Goal: Task Accomplishment & Management: Manage account settings

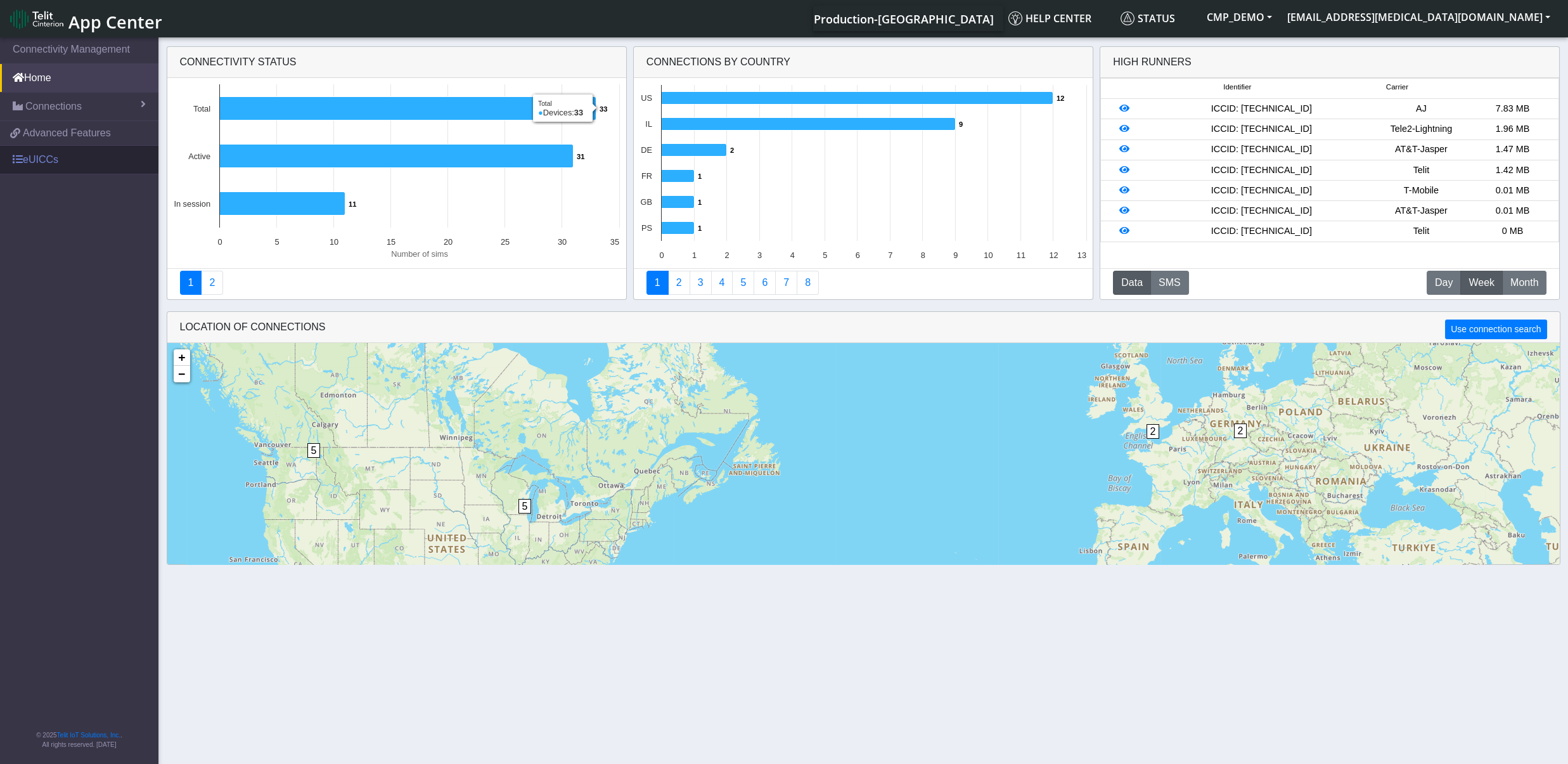
click at [50, 157] on link "eUICCs" at bounding box center [79, 160] width 159 height 28
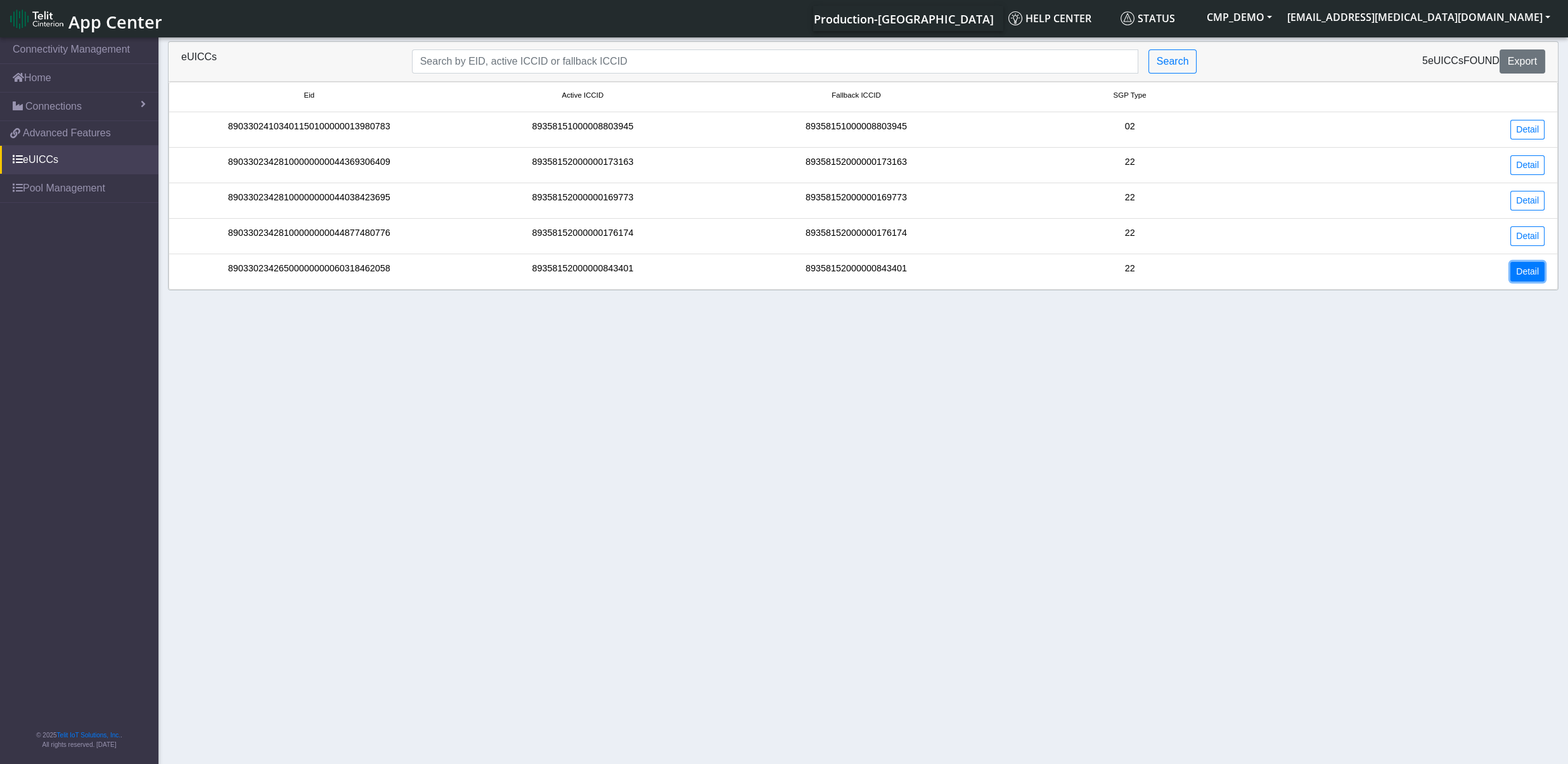
click at [1537, 282] on link "Detail" at bounding box center [1527, 272] width 34 height 19
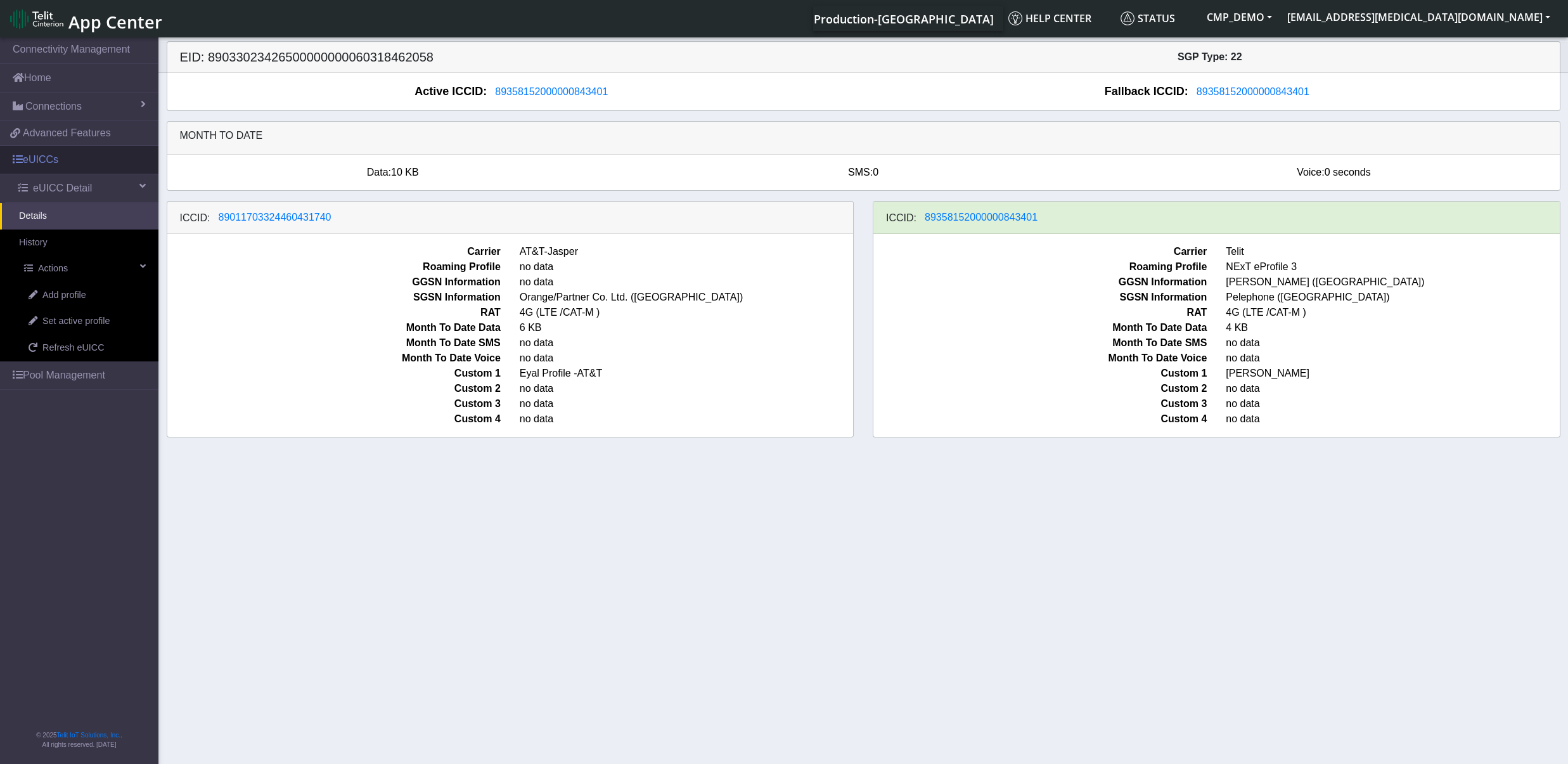
click at [49, 169] on link "eUICCs" at bounding box center [79, 160] width 159 height 28
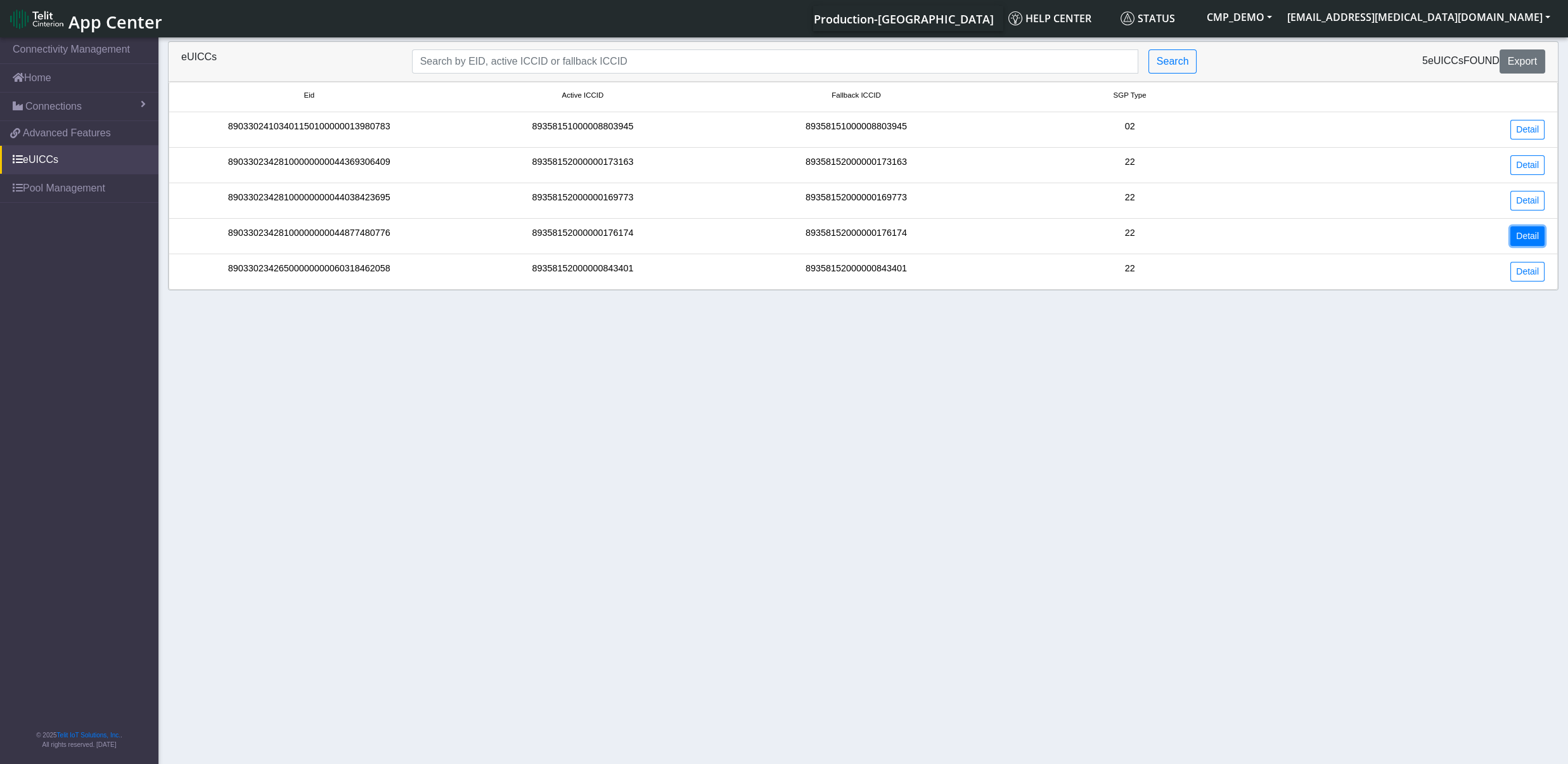
click at [1528, 233] on link "Detail" at bounding box center [1527, 236] width 34 height 19
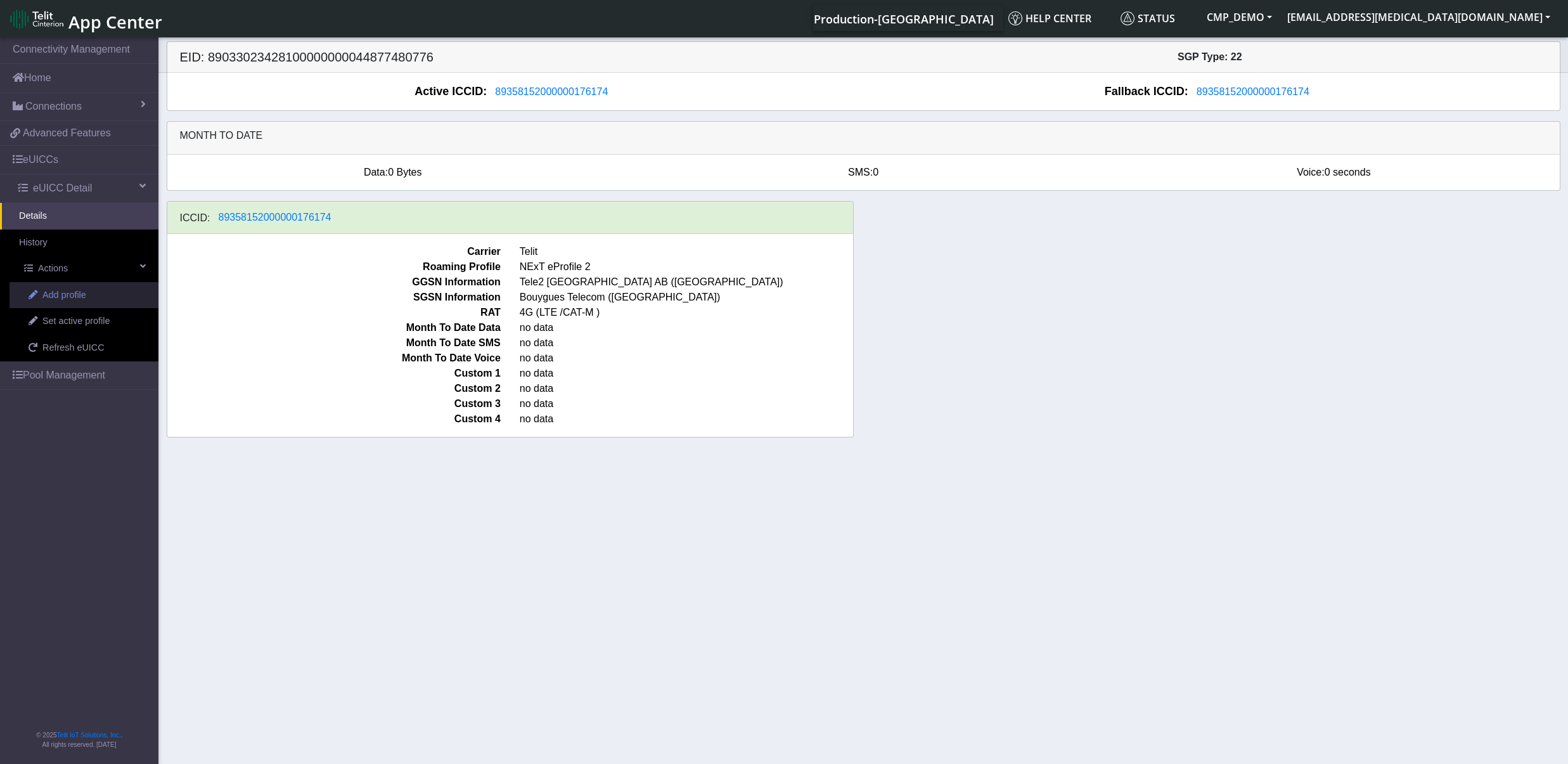
click at [77, 291] on span "Add profile" at bounding box center [64, 295] width 44 height 14
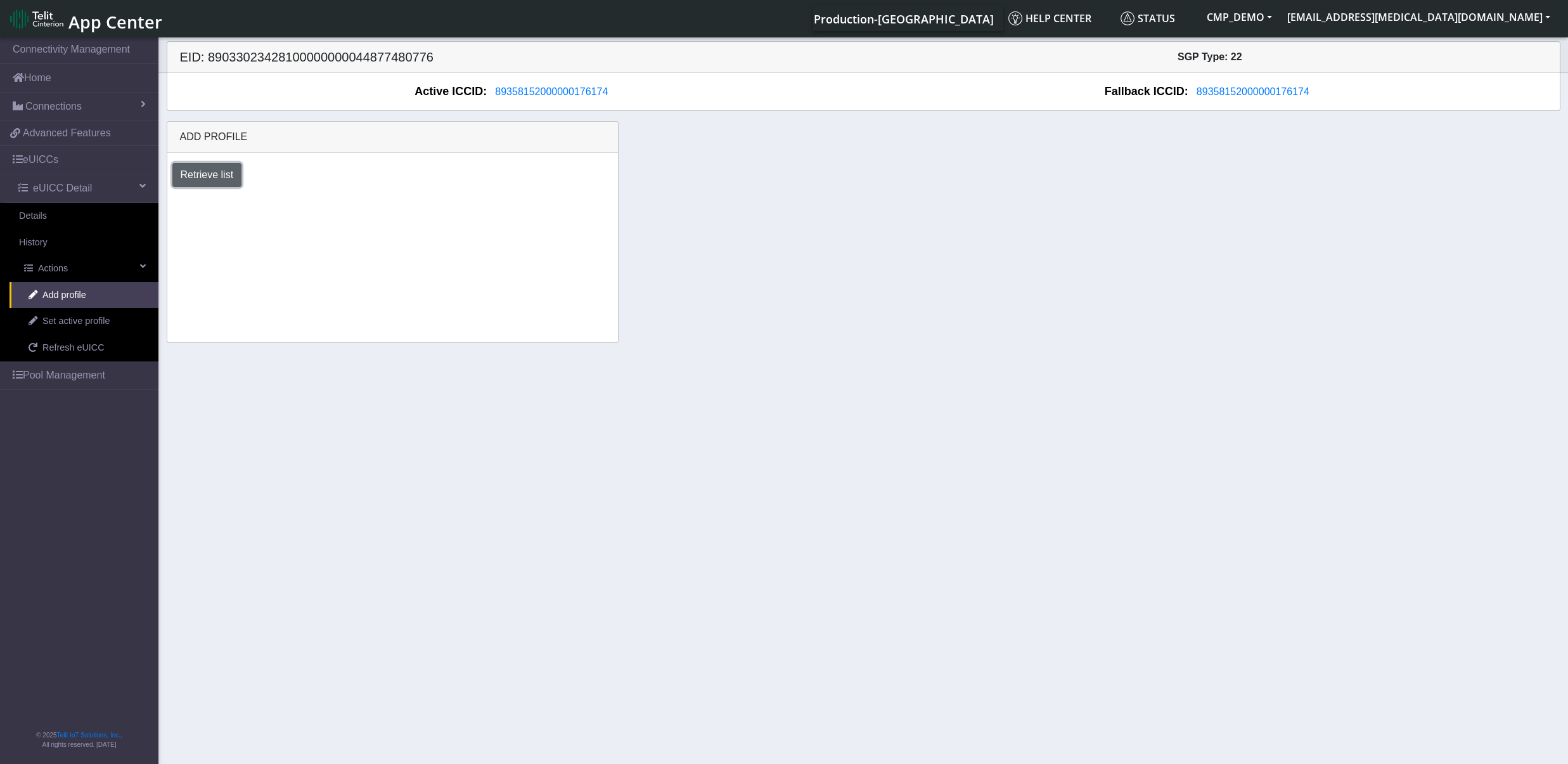
click at [220, 170] on button "Retrieve list" at bounding box center [207, 174] width 70 height 24
click at [172, 197] on select "Select profile to add BYOC-local_MNO_1 NExT-eProfile3-ConnectivityDemo NExT-ePr…" at bounding box center [268, 209] width 191 height 24
click at [55, 161] on link "eUICCs" at bounding box center [79, 160] width 159 height 28
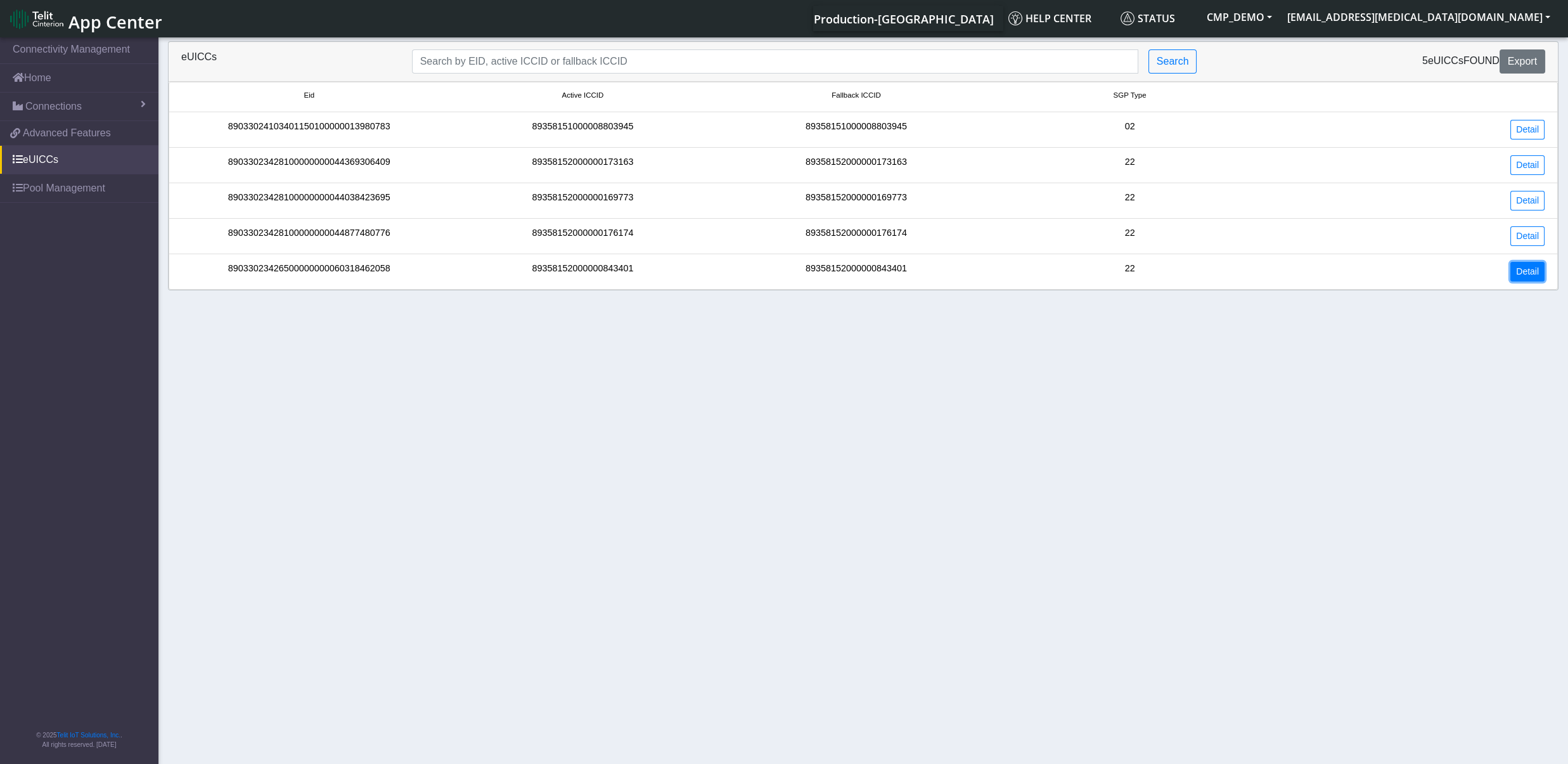
click at [1539, 277] on link "Detail" at bounding box center [1527, 272] width 34 height 19
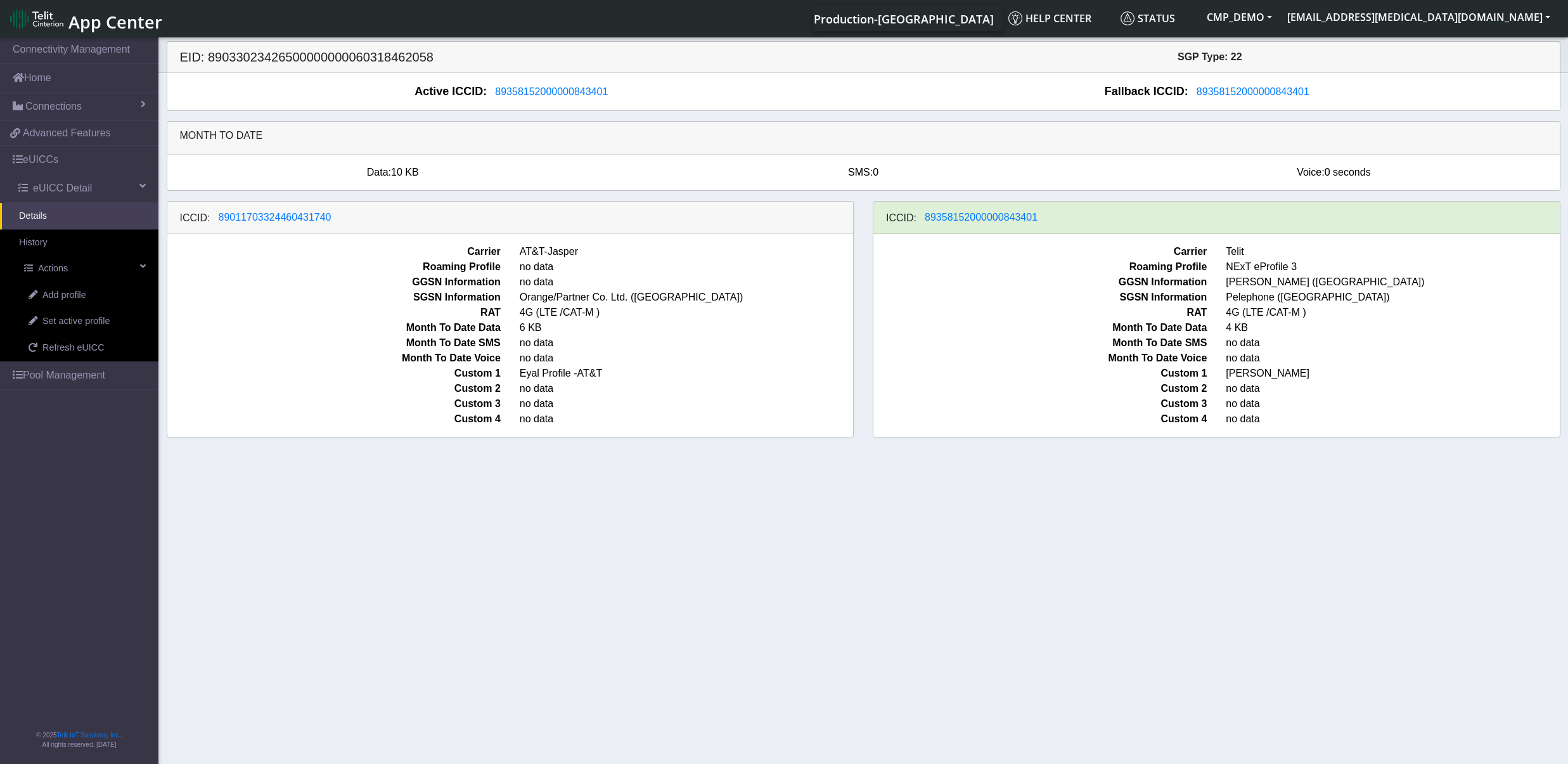
click at [204, 555] on section "Connectivity Management Home Connections List Map 0c27406dbc99b62370dfaefd768db…" at bounding box center [784, 401] width 1568 height 733
click at [64, 378] on link "Pool Management" at bounding box center [79, 375] width 159 height 28
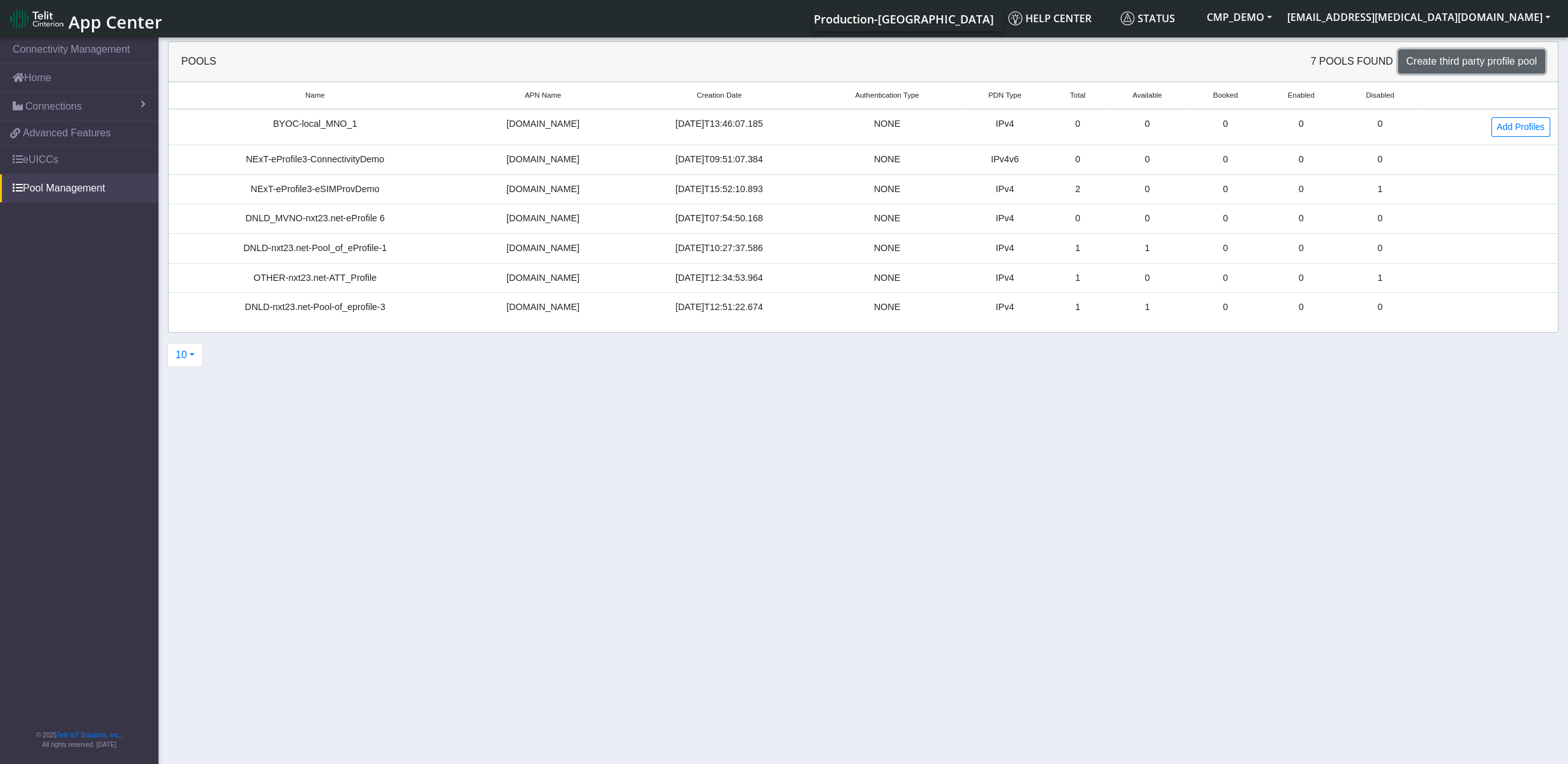
click at [1471, 66] on span "Create third party profile pool" at bounding box center [1472, 60] width 131 height 10
select select "IPv4"
select select "NONE"
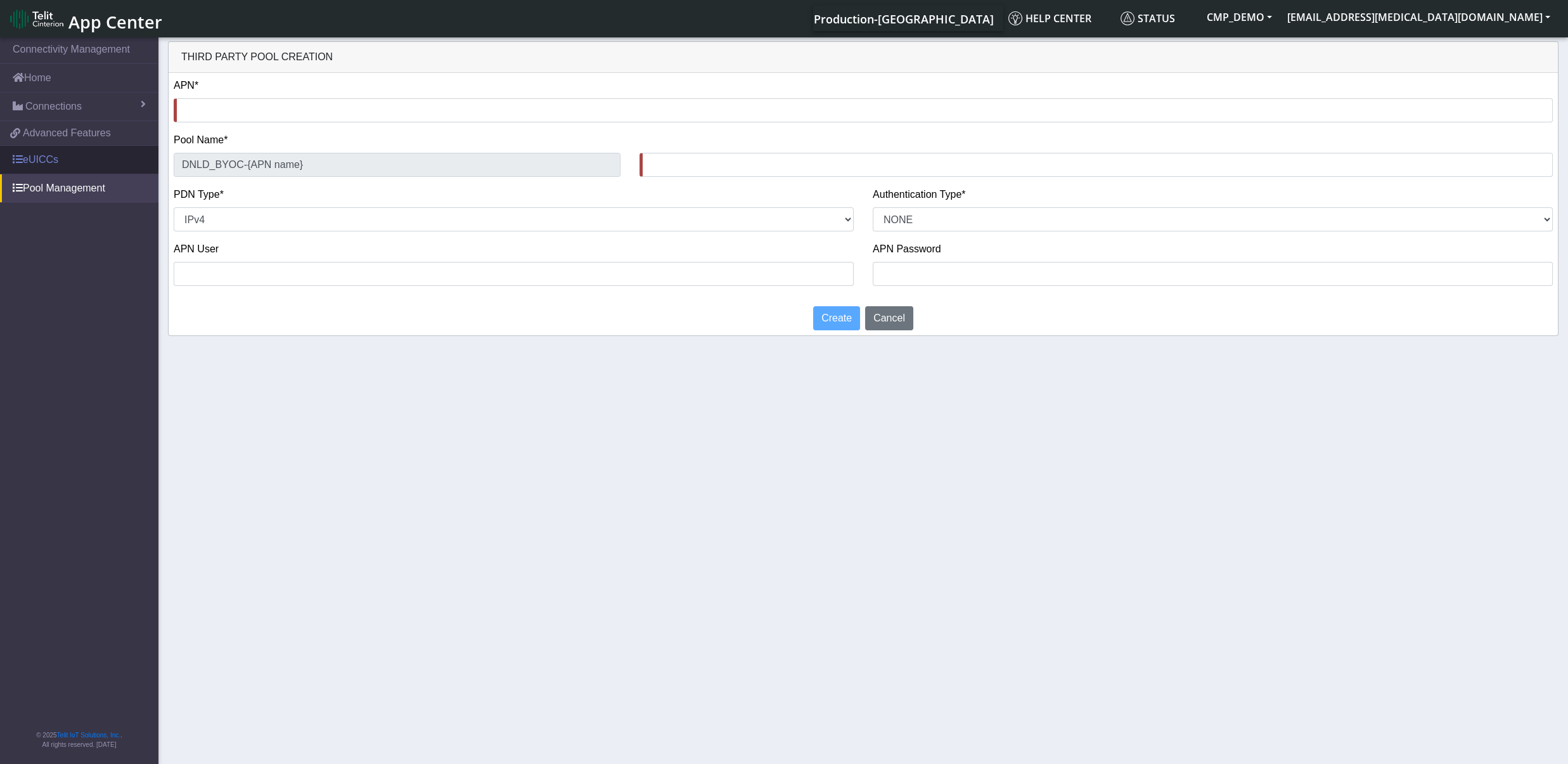
click at [45, 162] on link "eUICCs" at bounding box center [79, 160] width 159 height 28
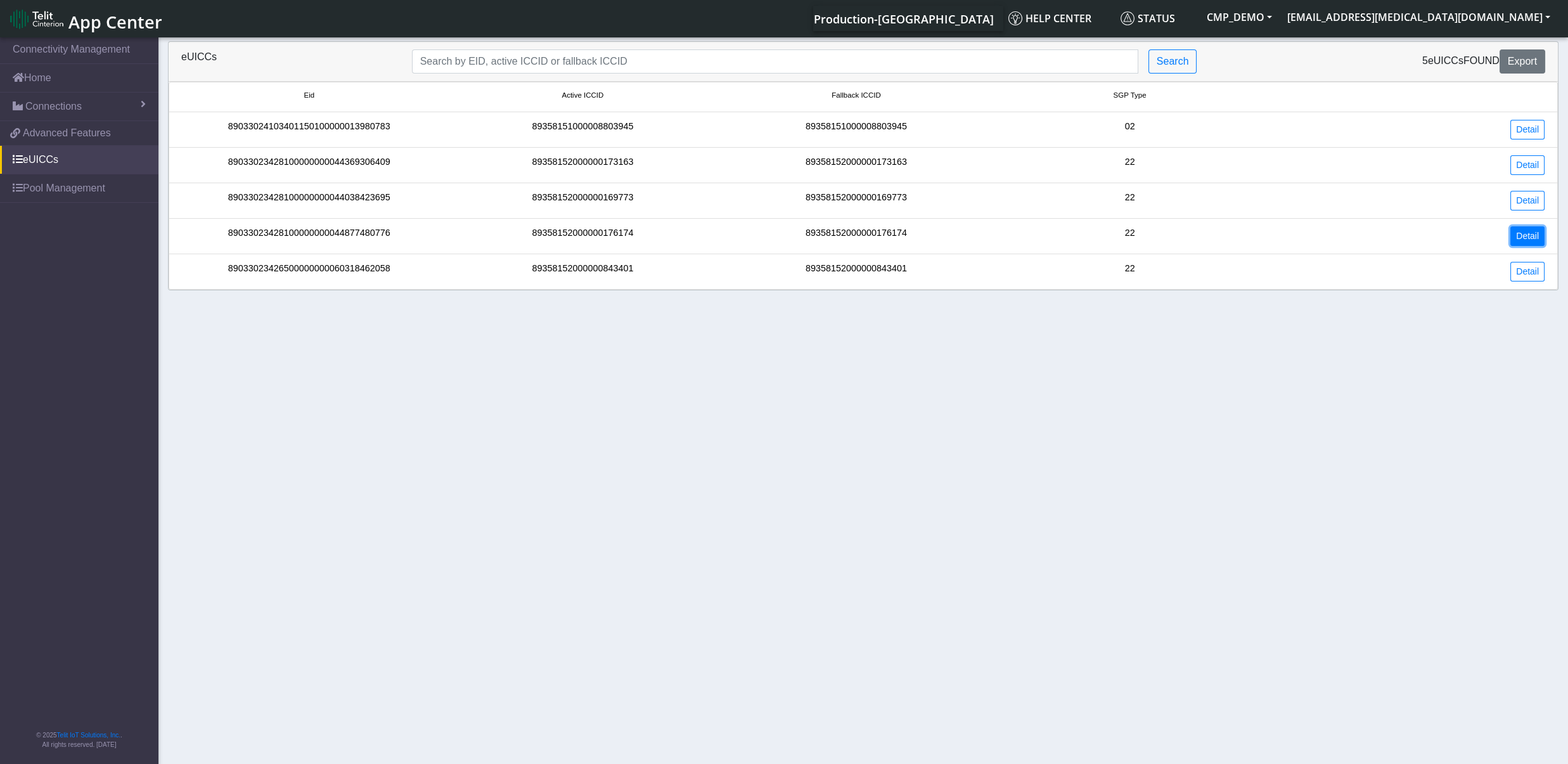
click at [1519, 242] on link "Detail" at bounding box center [1527, 236] width 34 height 19
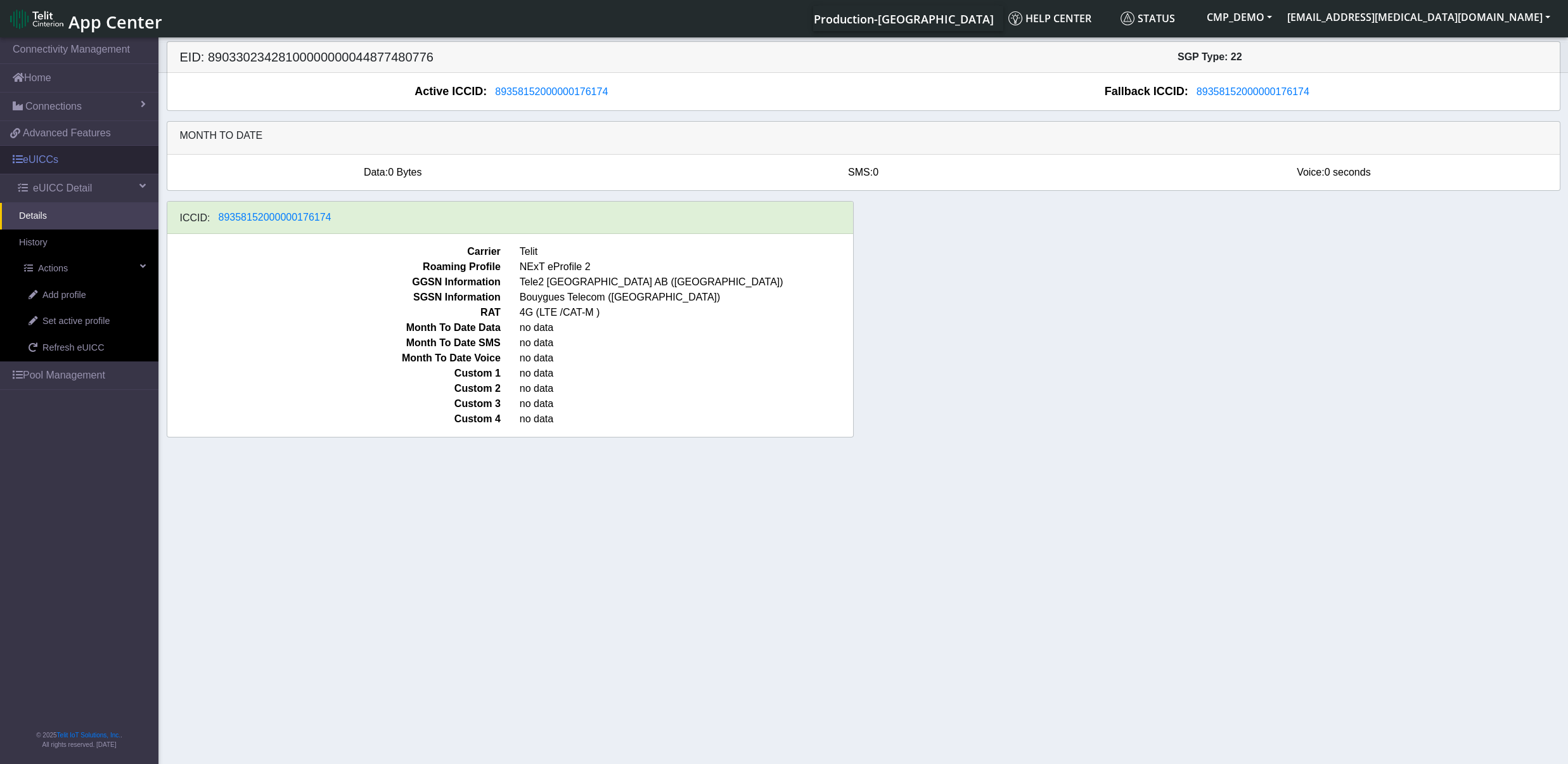
click at [52, 168] on link "eUICCs" at bounding box center [79, 160] width 159 height 28
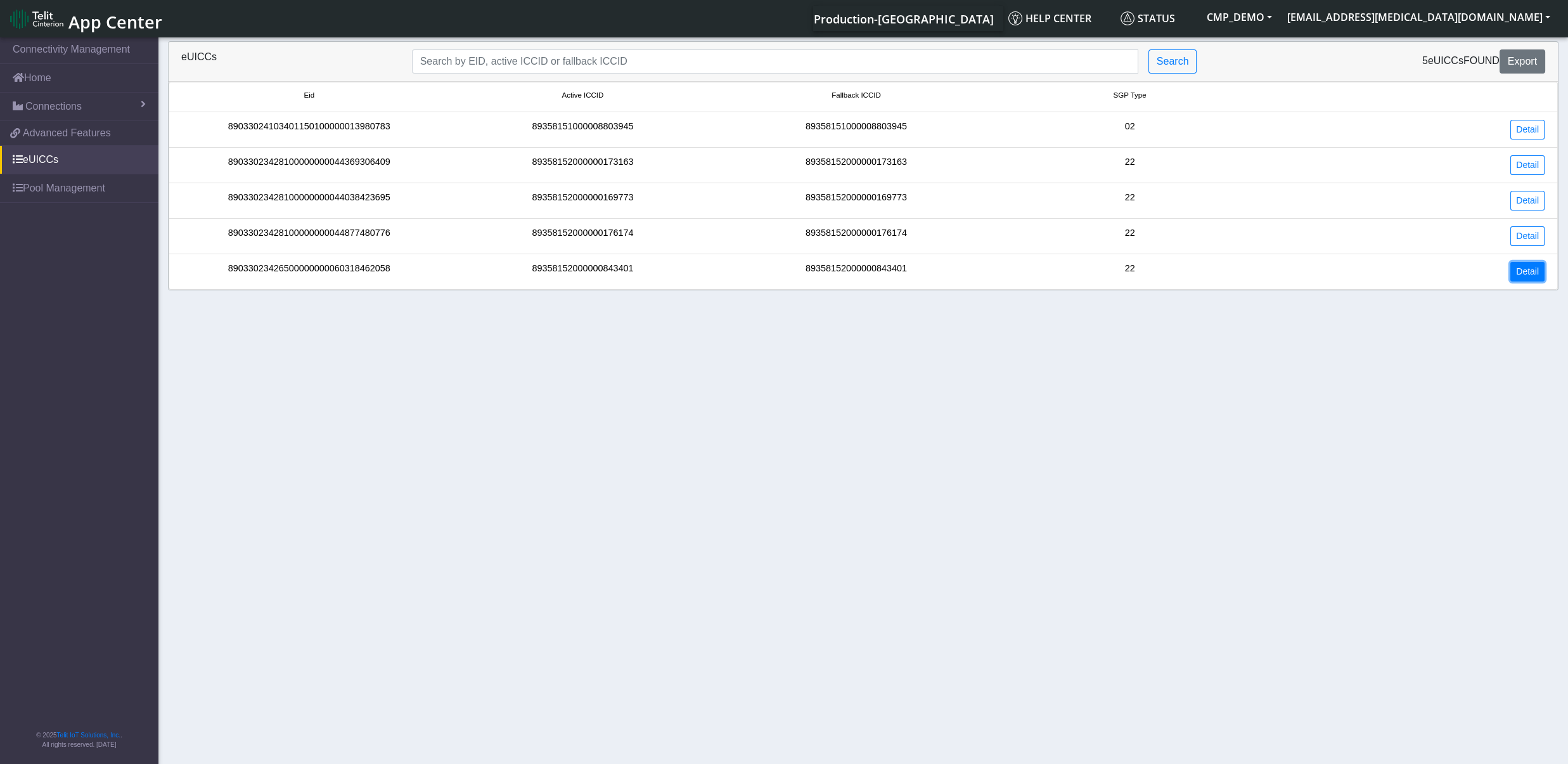
click at [1527, 271] on link "Detail" at bounding box center [1527, 272] width 34 height 19
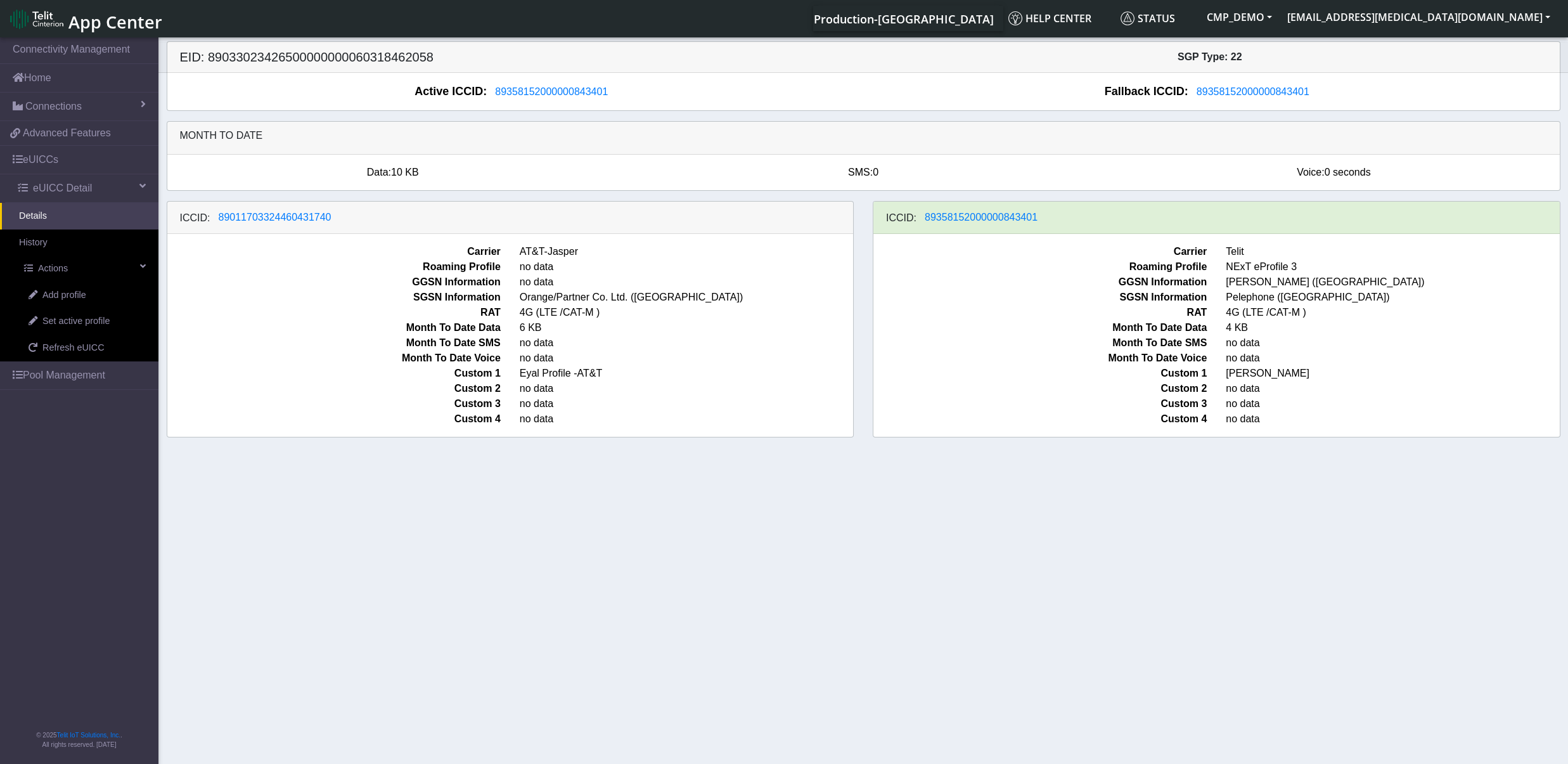
click at [437, 599] on section "Connectivity Management Home Connections List Map 0c27406dbc99b62370dfaefd768db…" at bounding box center [784, 401] width 1568 height 733
click at [63, 377] on link "Pool Management" at bounding box center [79, 375] width 159 height 28
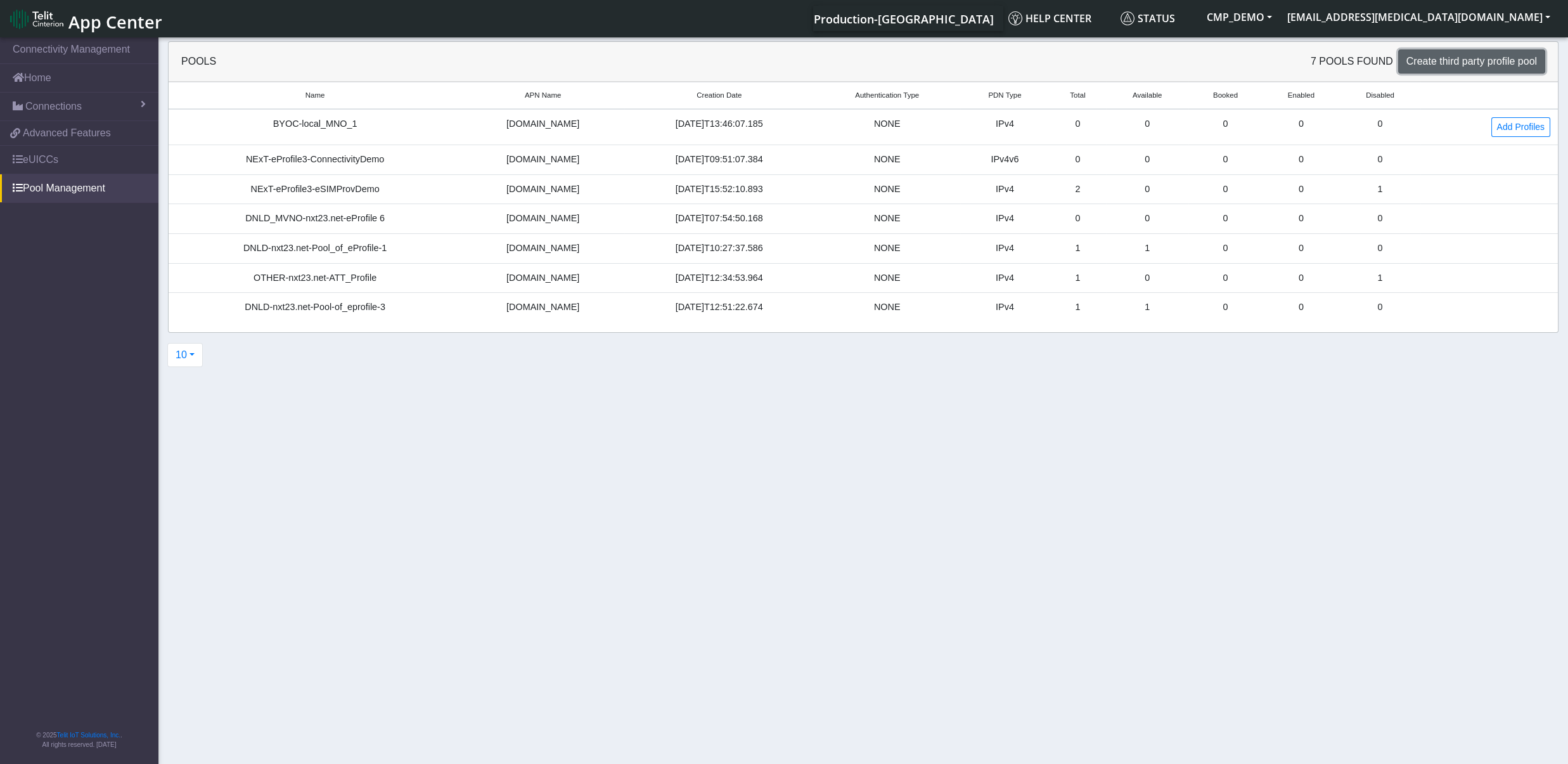
click at [1471, 69] on button "Create third party profile pool" at bounding box center [1471, 61] width 147 height 24
select select "IPv4"
select select "NONE"
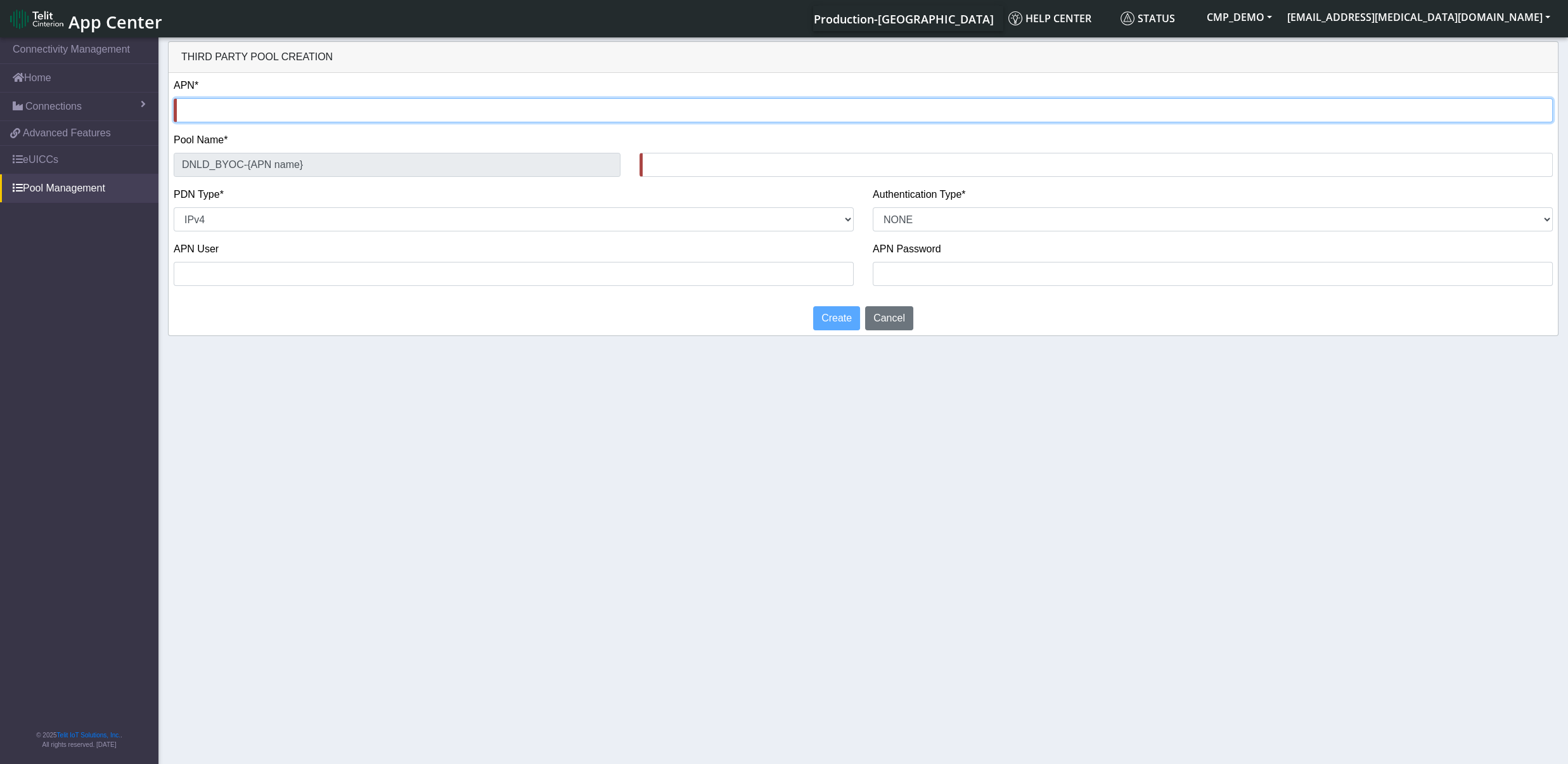
click at [428, 113] on input "text" at bounding box center [864, 110] width 1380 height 24
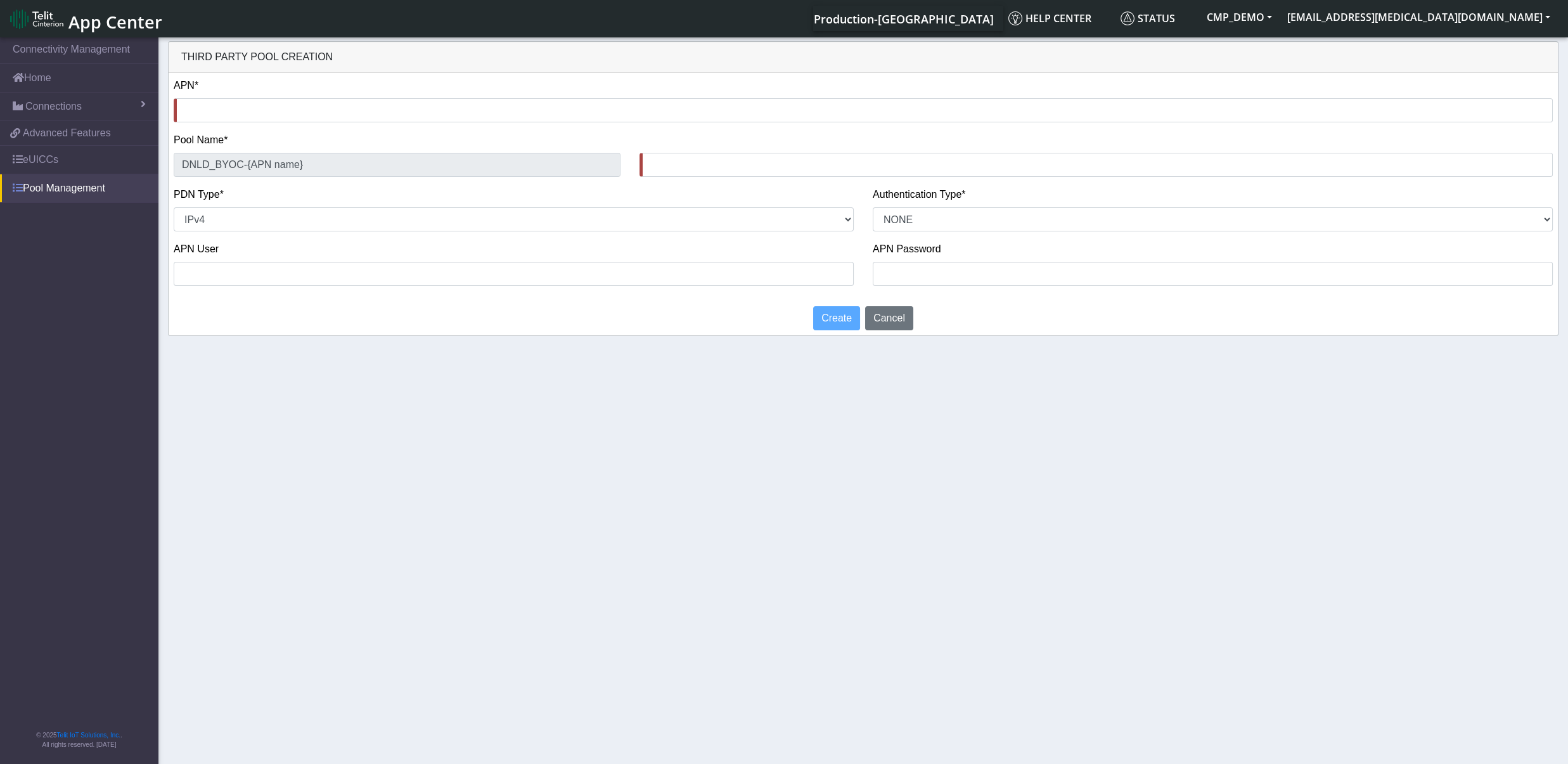
click at [44, 190] on link "Pool Management" at bounding box center [79, 188] width 159 height 28
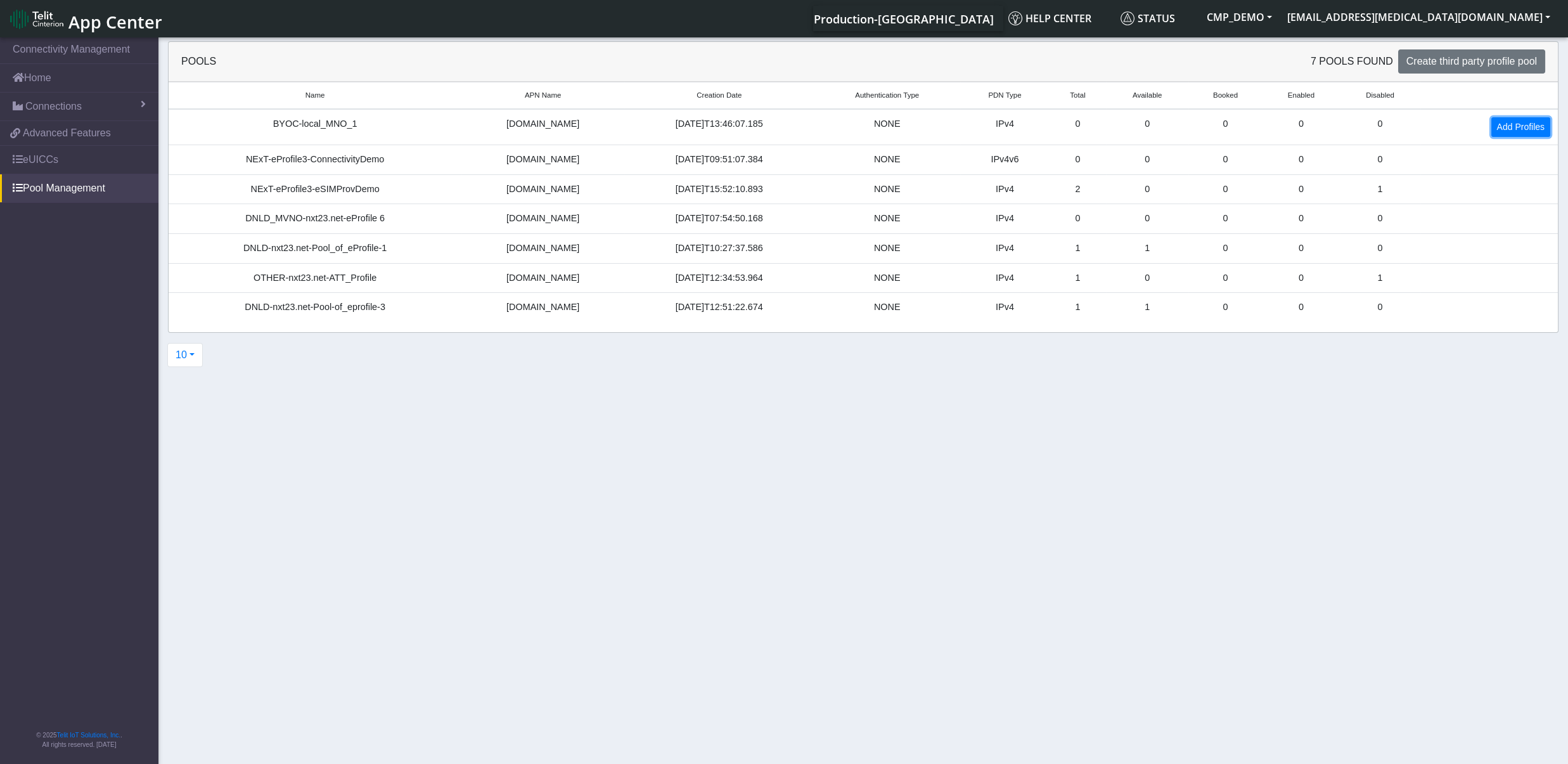
click at [1529, 124] on link "Add Profiles" at bounding box center [1521, 127] width 59 height 19
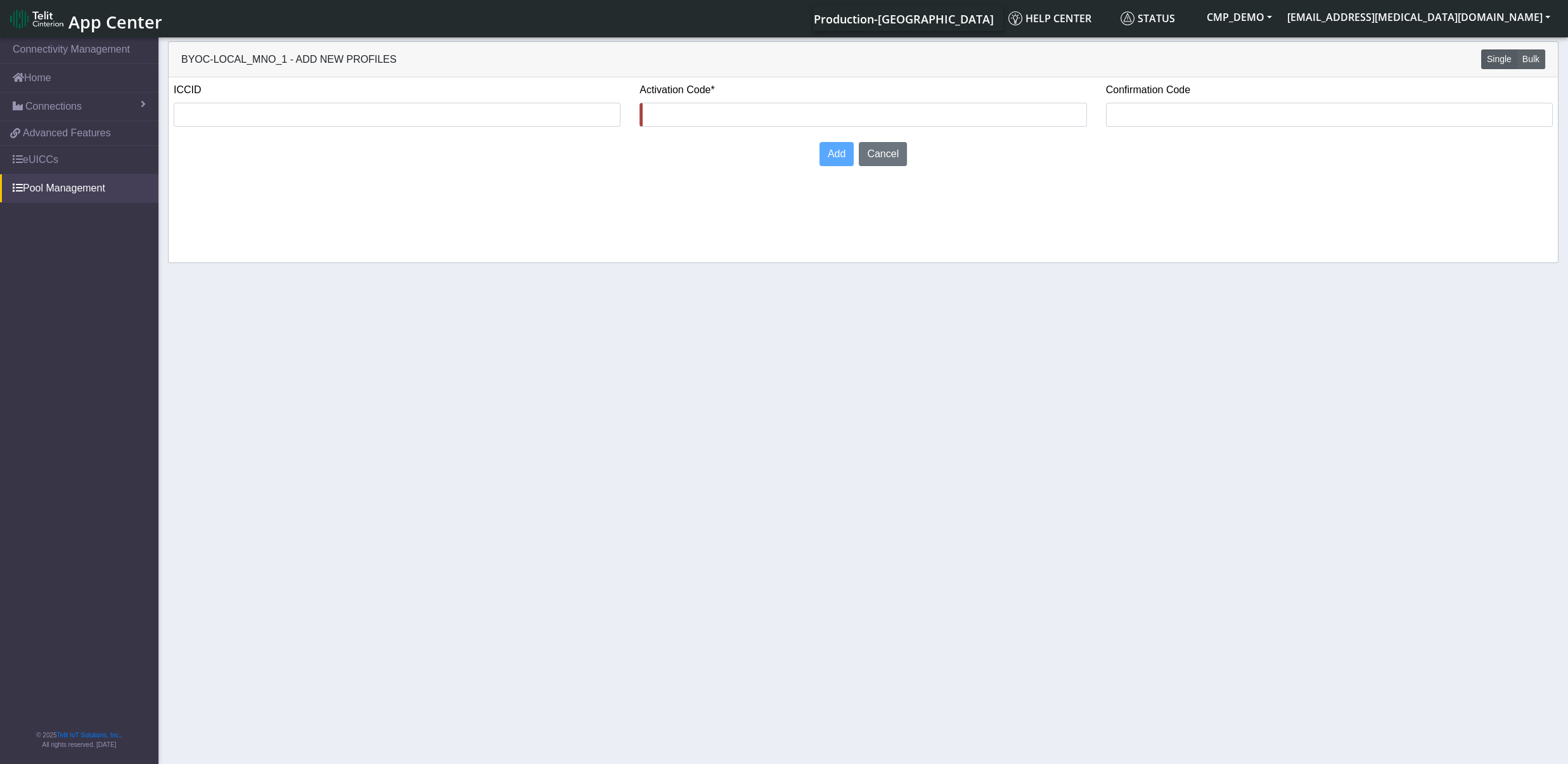
click at [1541, 63] on button "Bulk" at bounding box center [1531, 59] width 29 height 19
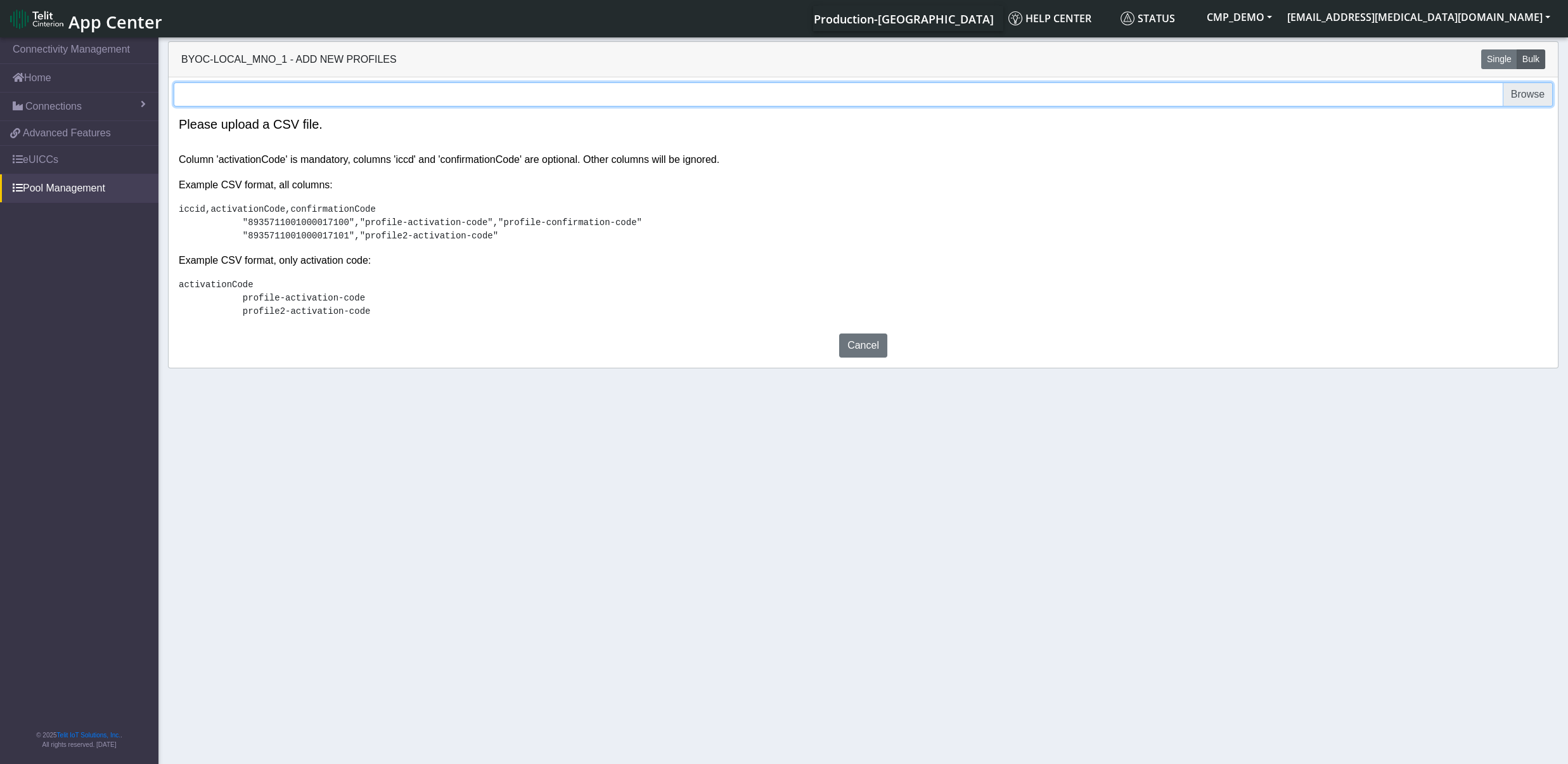
click at [660, 94] on input "file" at bounding box center [864, 95] width 1380 height 24
click at [75, 171] on link "eUICCs" at bounding box center [79, 160] width 159 height 28
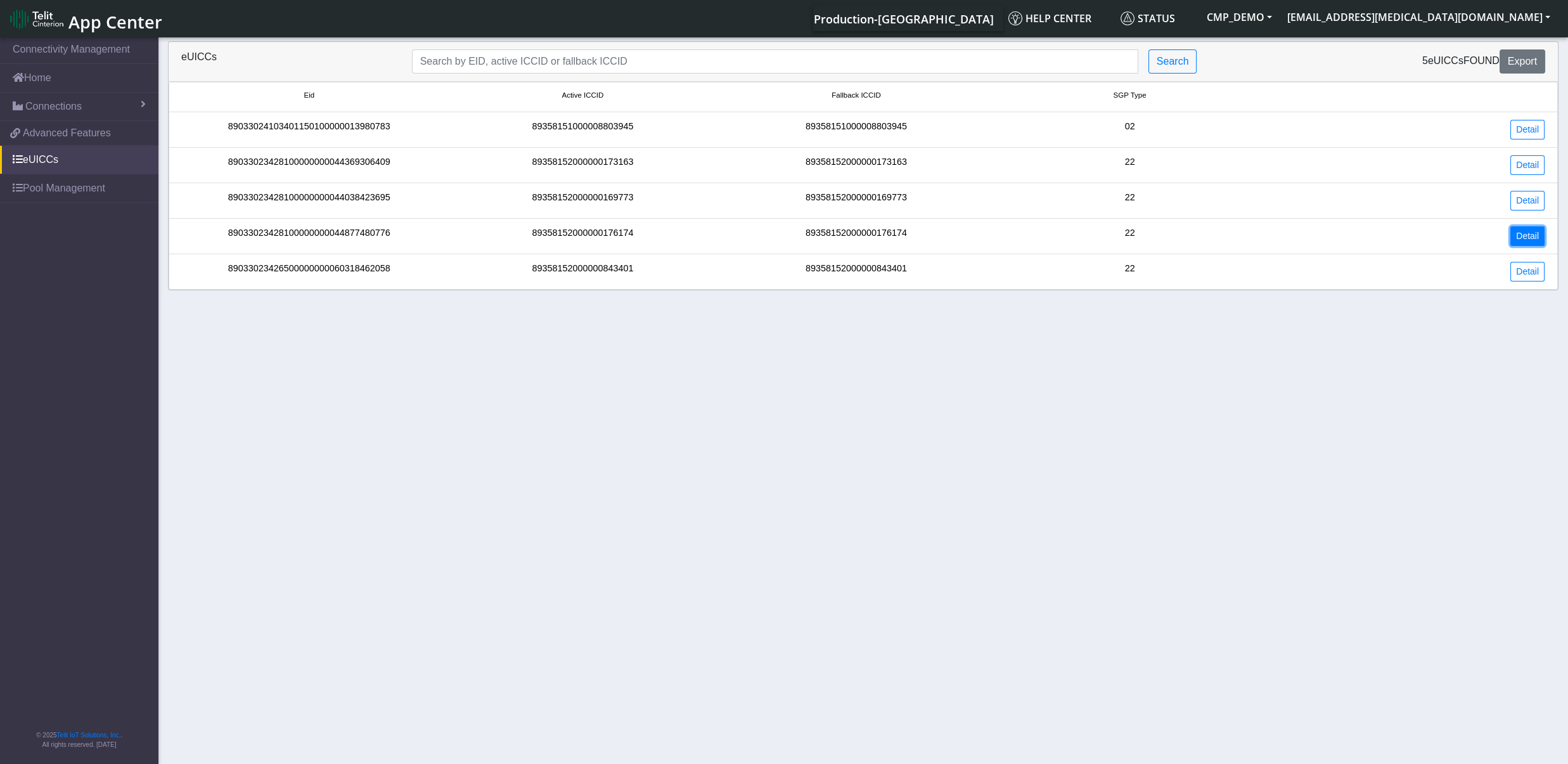
click at [1524, 233] on link "Detail" at bounding box center [1527, 236] width 34 height 19
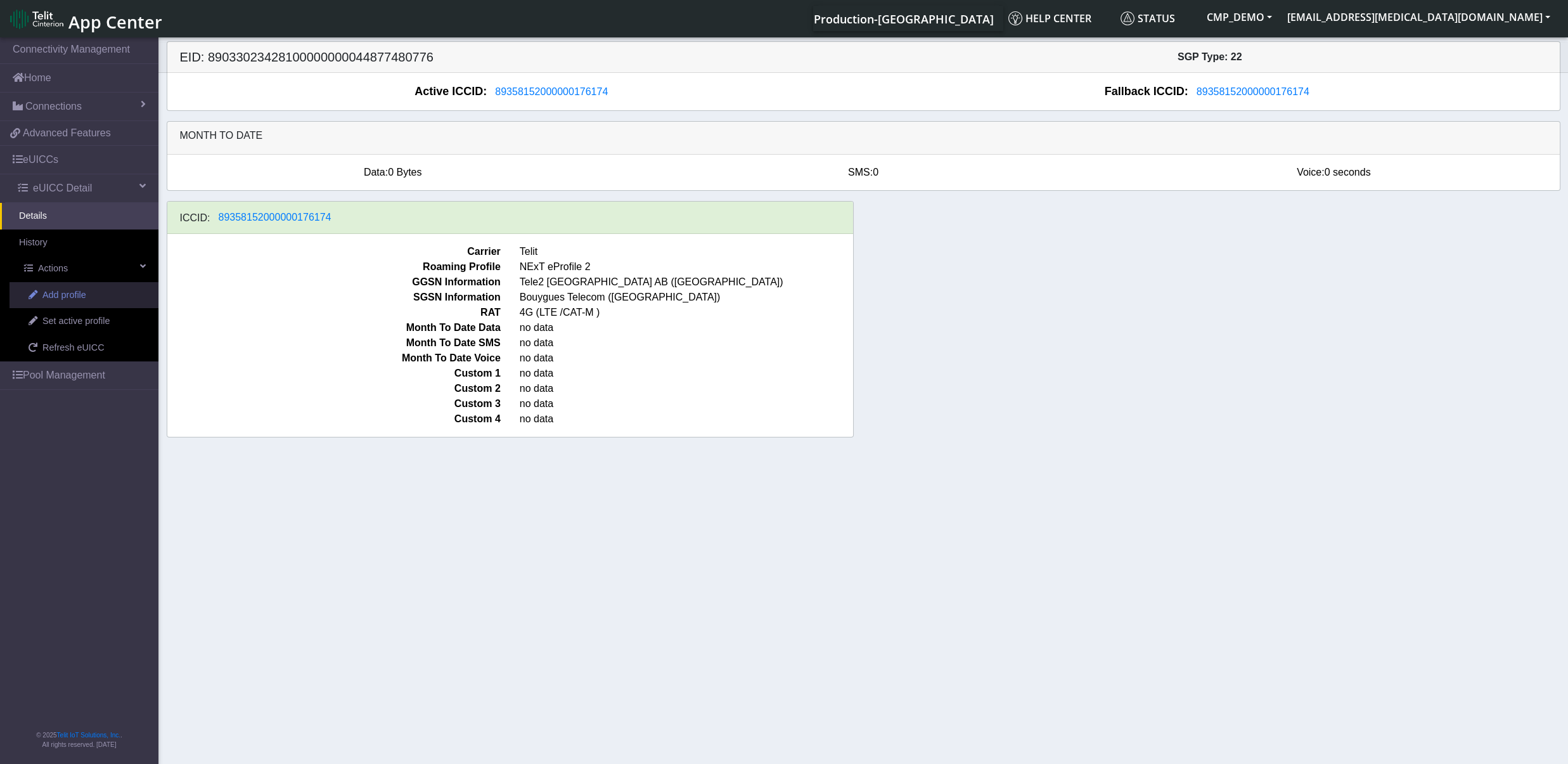
click at [72, 304] on link "Add profile" at bounding box center [84, 295] width 149 height 26
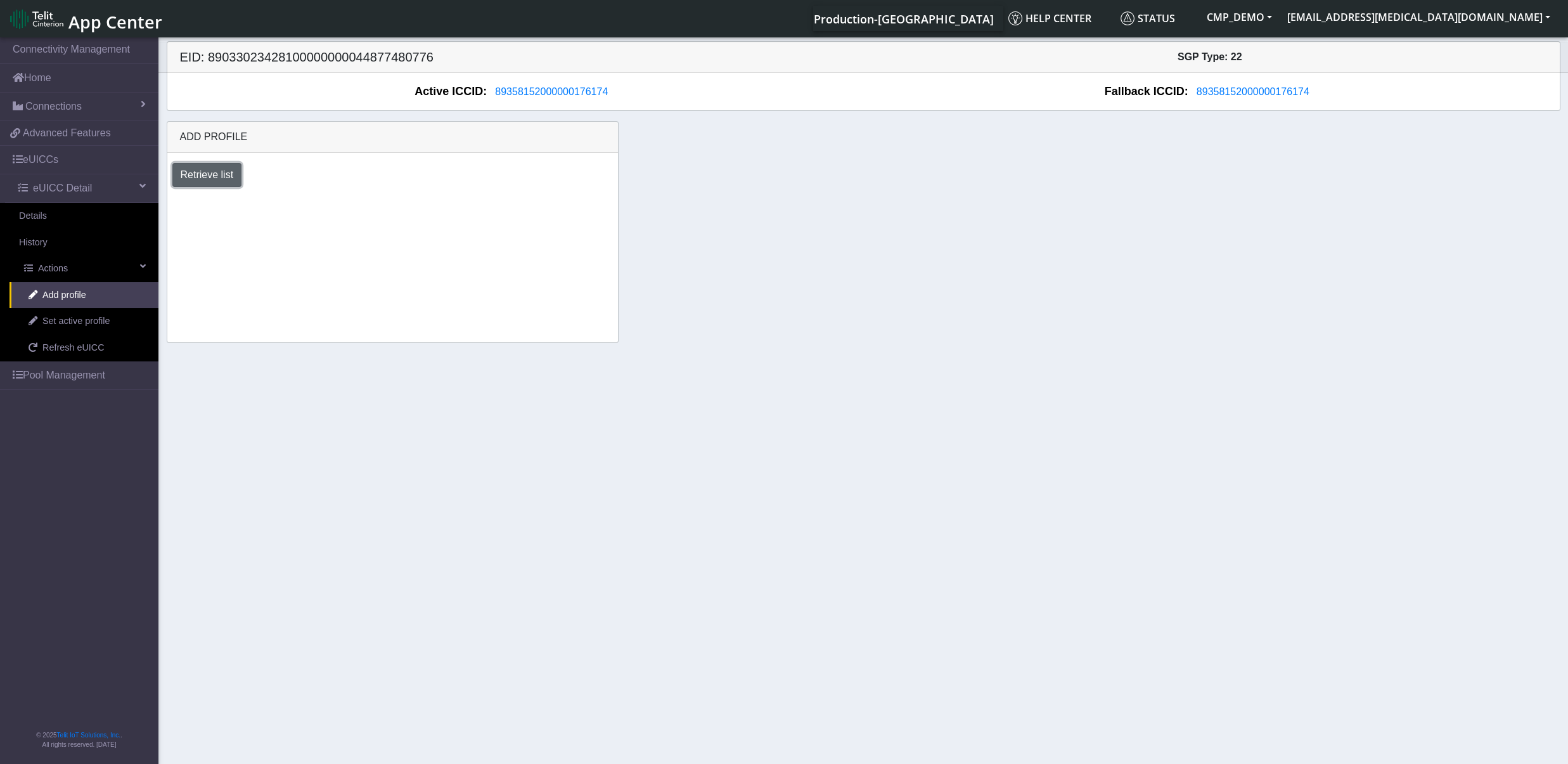
click at [227, 179] on button "Retrieve list" at bounding box center [207, 174] width 70 height 24
click at [172, 197] on select "Select profile to add BYOC-local_MNO_1 NExT-eProfile3-ConnectivityDemo NExT-ePr…" at bounding box center [268, 209] width 191 height 24
click at [72, 157] on link "eUICCs" at bounding box center [79, 160] width 159 height 28
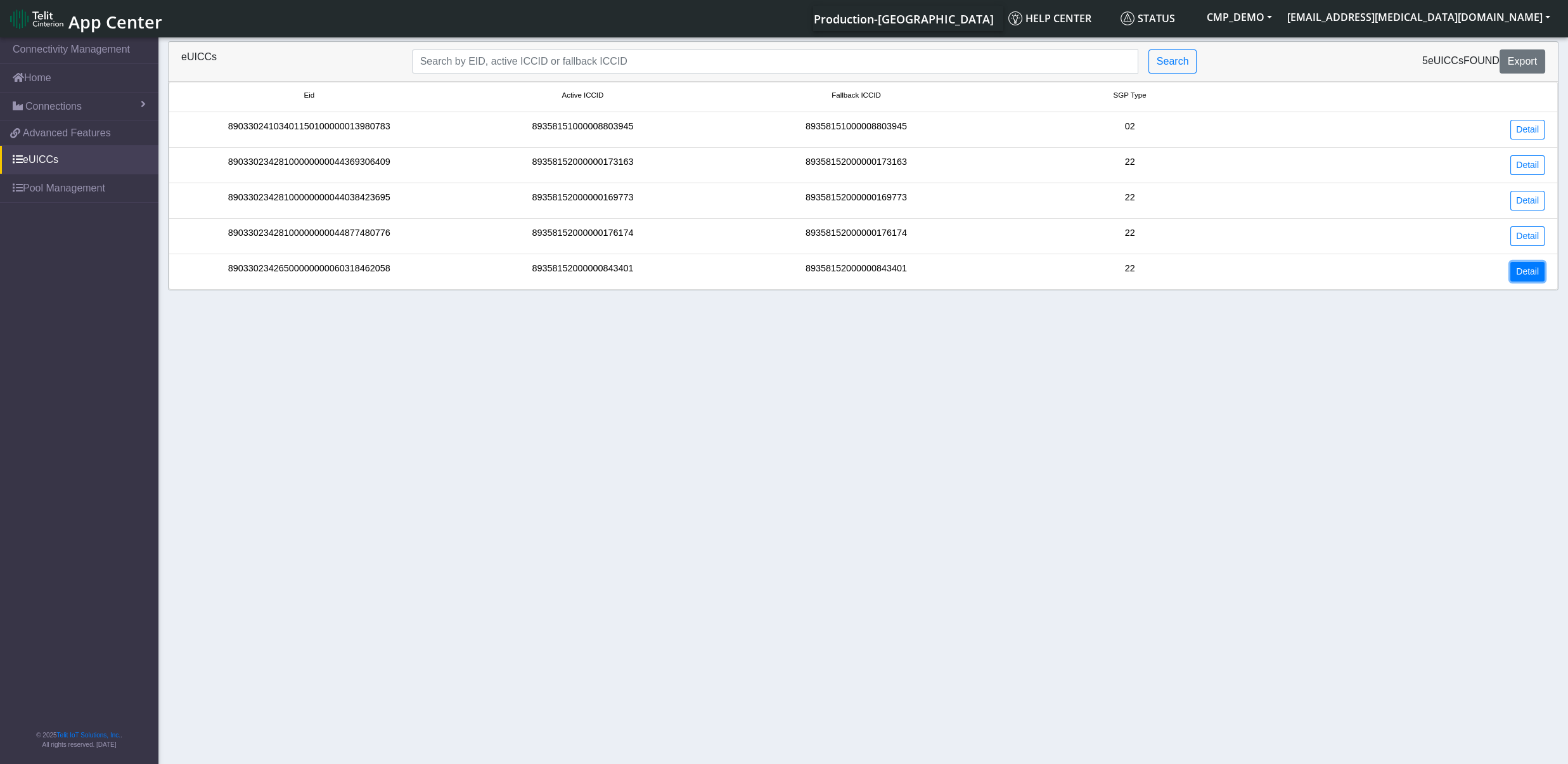
click at [1530, 278] on link "Detail" at bounding box center [1527, 272] width 34 height 19
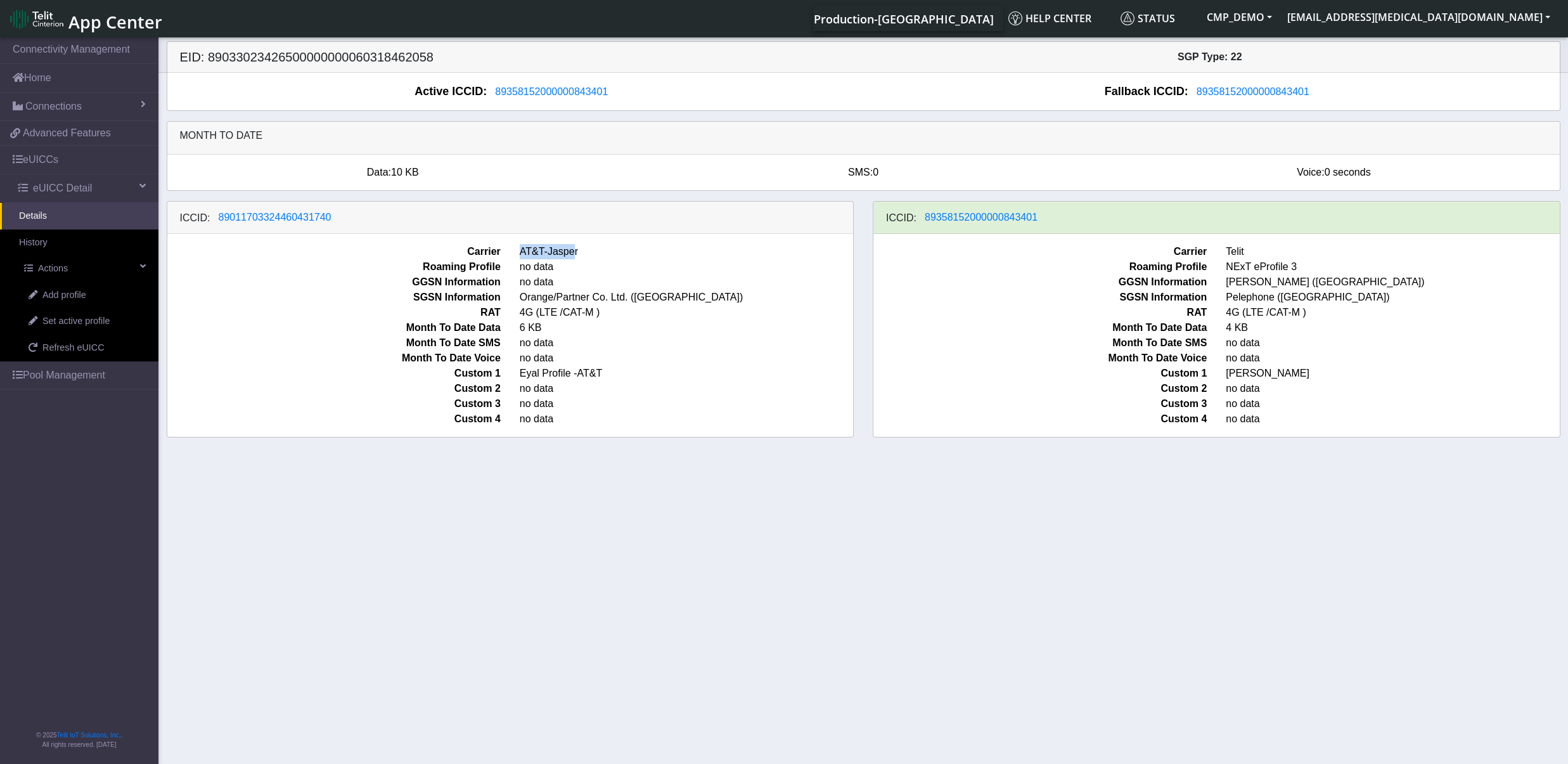
drag, startPoint x: 519, startPoint y: 254, endPoint x: 573, endPoint y: 262, distance: 54.6
click at [573, 259] on span "AT&T-Jasper" at bounding box center [686, 252] width 353 height 15
click at [252, 222] on span "89011703324460431740" at bounding box center [275, 216] width 113 height 10
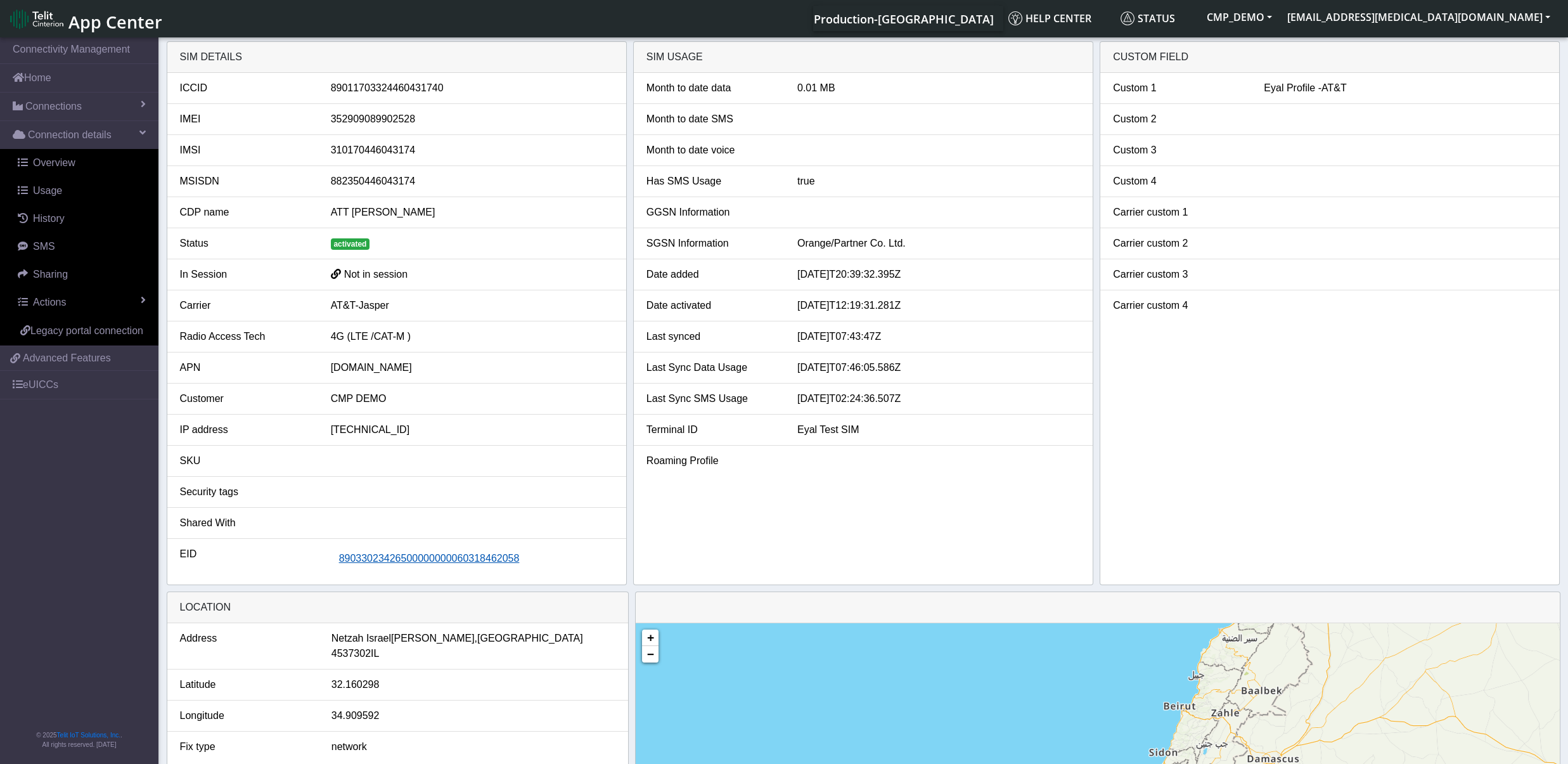
click at [428, 563] on span "89033023426500000000060318462058" at bounding box center [430, 558] width 181 height 10
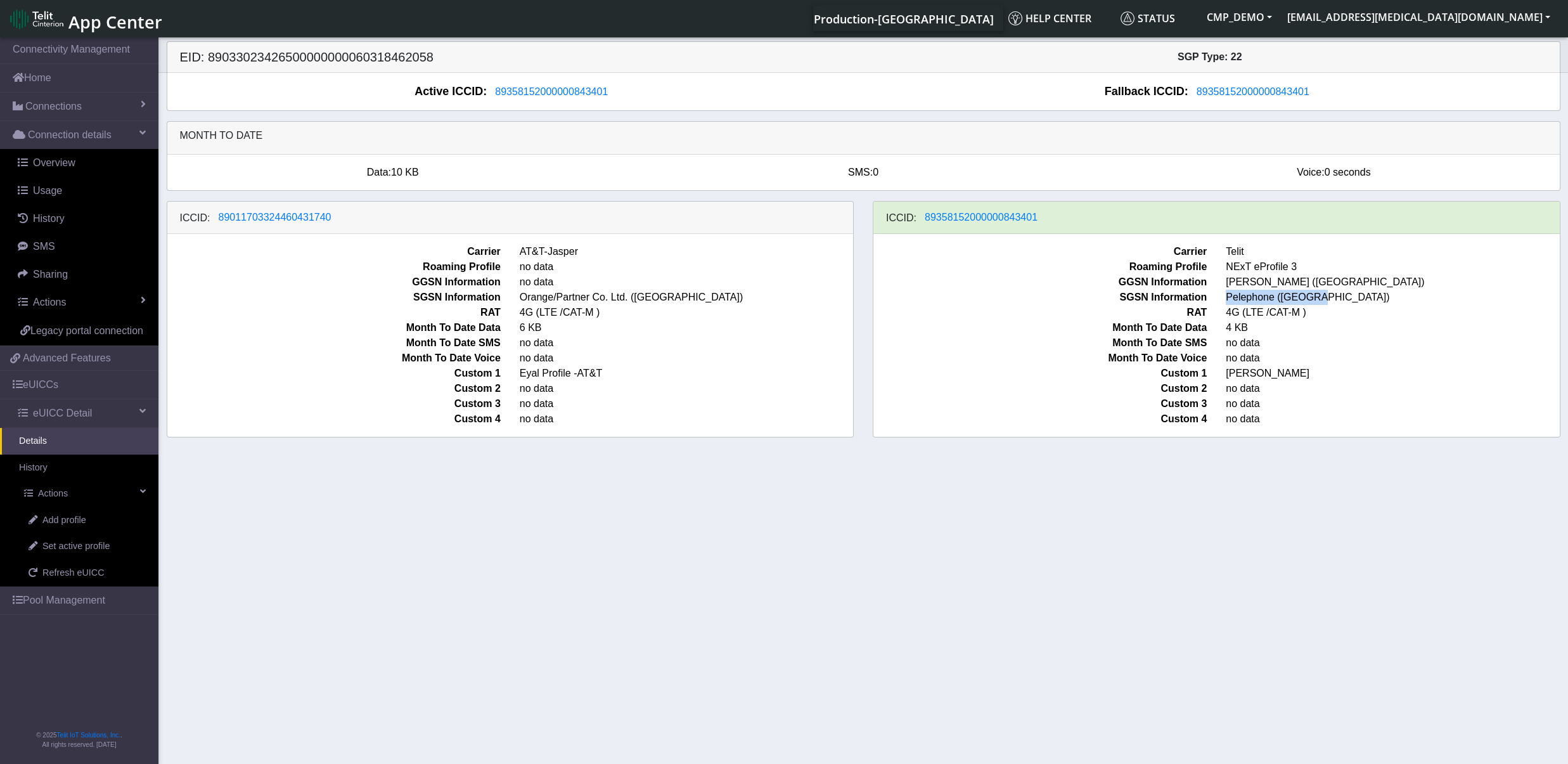
drag, startPoint x: 1309, startPoint y: 301, endPoint x: 1227, endPoint y: 301, distance: 82.0
click at [1227, 301] on span "Pelephone ([GEOGRAPHIC_DATA])" at bounding box center [1392, 298] width 353 height 15
drag, startPoint x: 585, startPoint y: 261, endPoint x: 547, endPoint y: 256, distance: 38.3
click at [547, 256] on span "AT&T-Jasper" at bounding box center [686, 252] width 353 height 15
drag, startPoint x: 517, startPoint y: 304, endPoint x: 658, endPoint y: 296, distance: 141.2
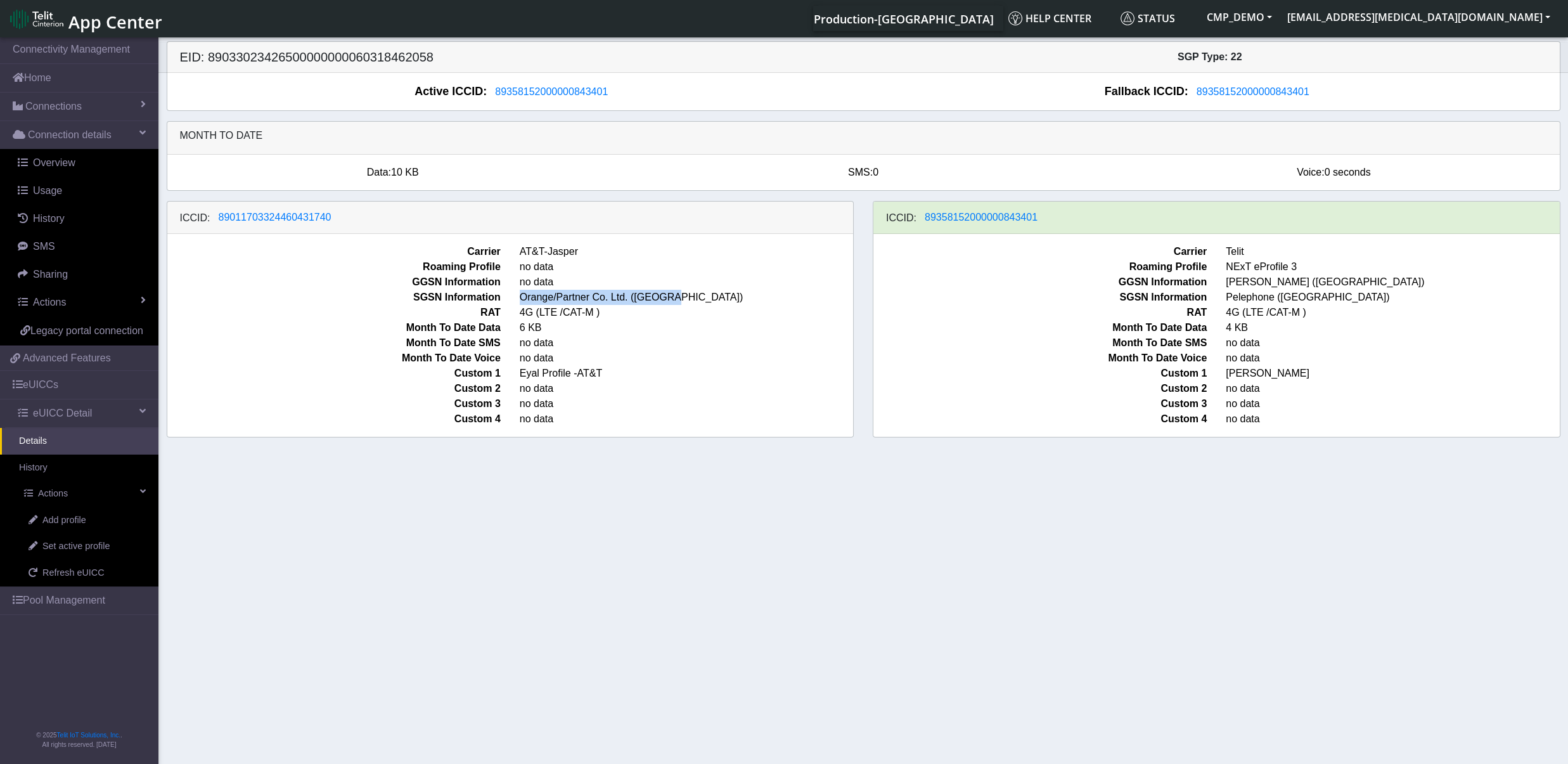
click at [658, 296] on span "Orange/Partner Co. Ltd. ([GEOGRAPHIC_DATA])" at bounding box center [686, 298] width 353 height 15
click at [1309, 304] on span "Pelephone ([GEOGRAPHIC_DATA])" at bounding box center [1392, 298] width 353 height 15
click at [1310, 298] on span "Pelephone ([GEOGRAPHIC_DATA])" at bounding box center [1392, 298] width 353 height 15
click at [1310, 304] on span "Pelephone ([GEOGRAPHIC_DATA])" at bounding box center [1392, 298] width 353 height 15
drag, startPoint x: 1308, startPoint y: 301, endPoint x: 1134, endPoint y: 301, distance: 174.0
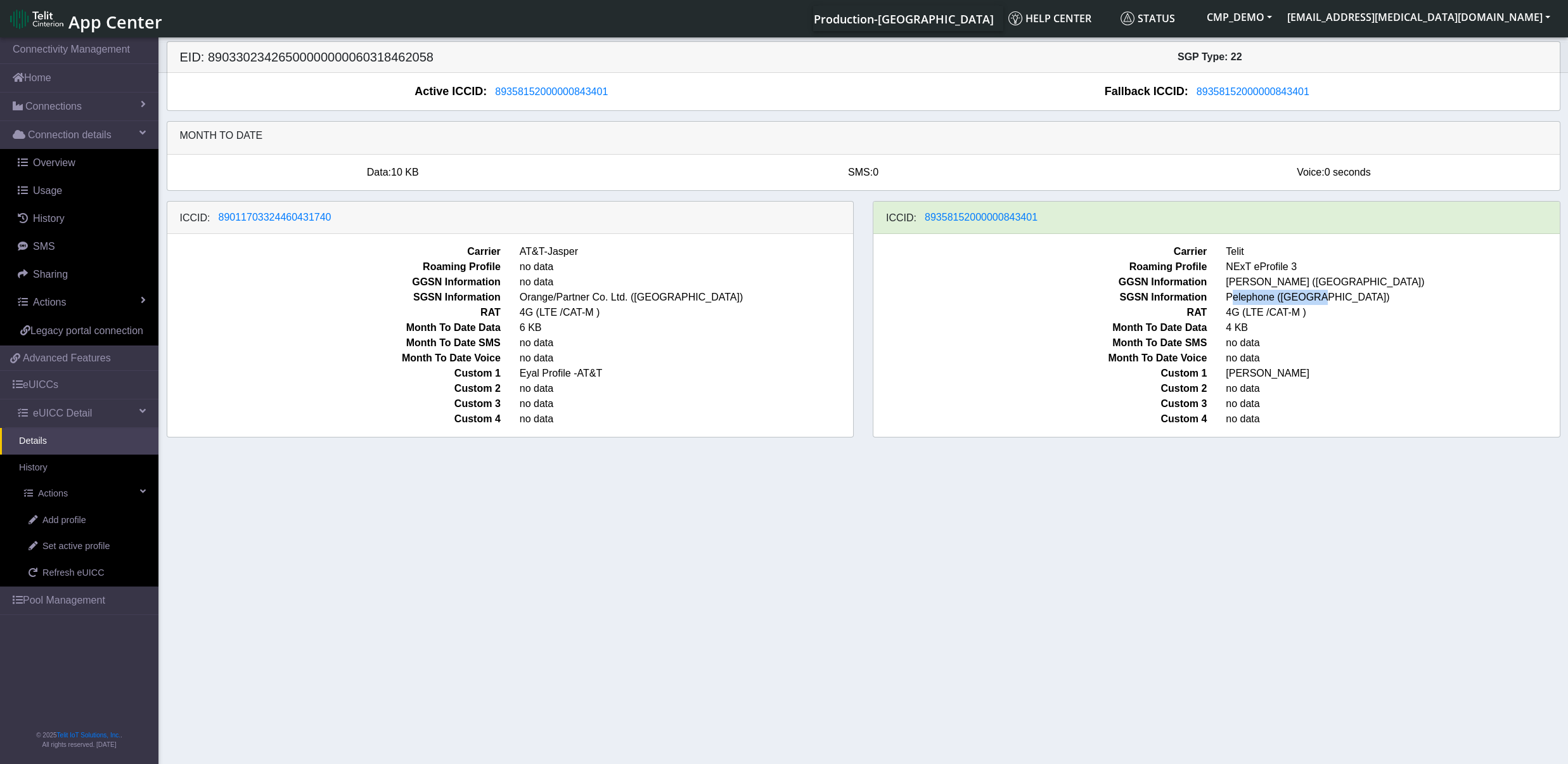
click at [1228, 299] on span "Pelephone ([GEOGRAPHIC_DATA])" at bounding box center [1392, 298] width 353 height 15
drag, startPoint x: 657, startPoint y: 302, endPoint x: 524, endPoint y: 307, distance: 133.1
click at [524, 304] on span "Orange/Partner Co. Ltd. ([GEOGRAPHIC_DATA])" at bounding box center [686, 298] width 353 height 15
click at [700, 550] on section "Connectivity Management Home Connections List Map Connection details Overview U…" at bounding box center [784, 401] width 1568 height 733
click at [56, 109] on span "Connections" at bounding box center [53, 106] width 56 height 15
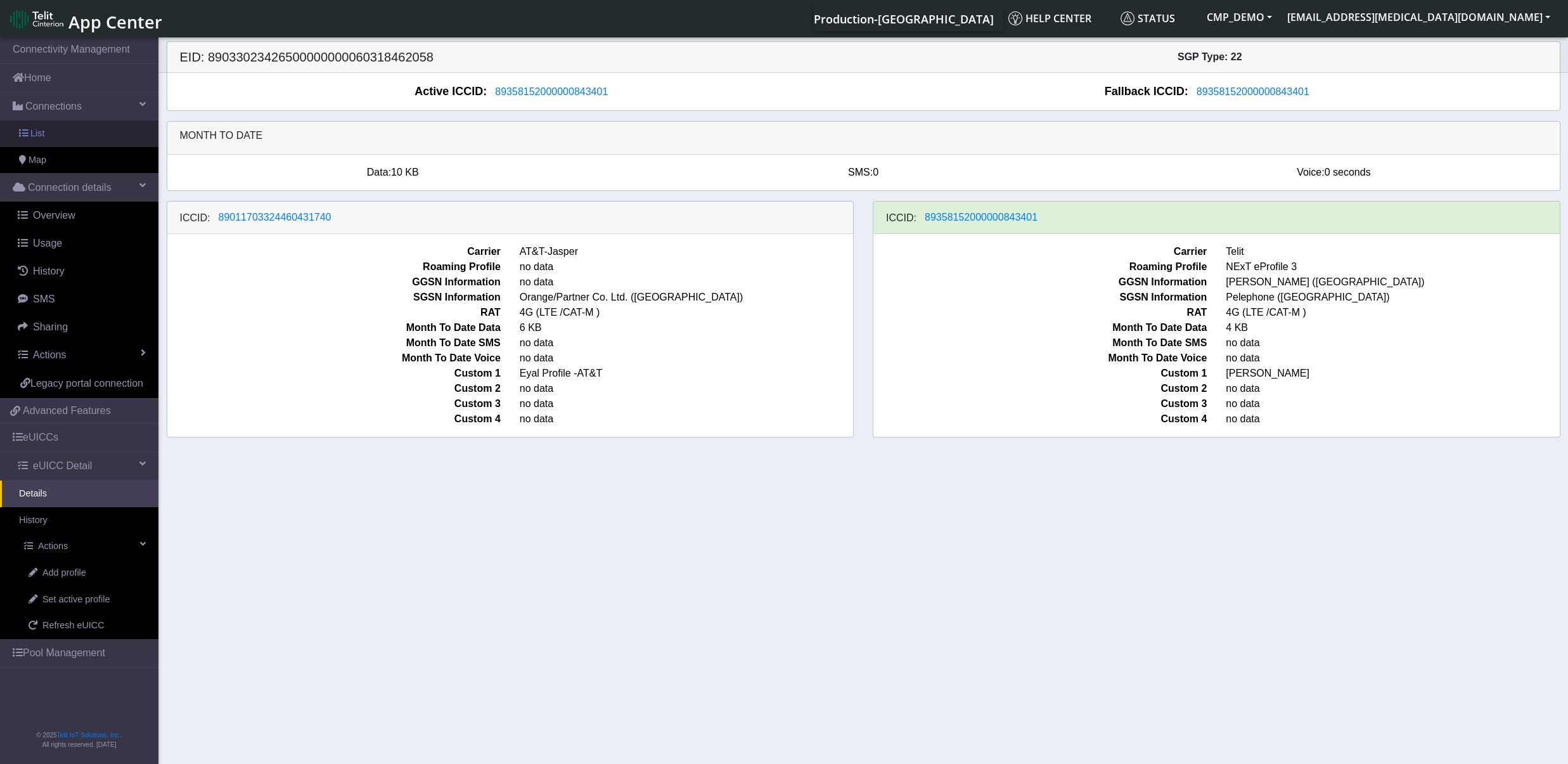
click at [47, 130] on link "List" at bounding box center [79, 133] width 159 height 26
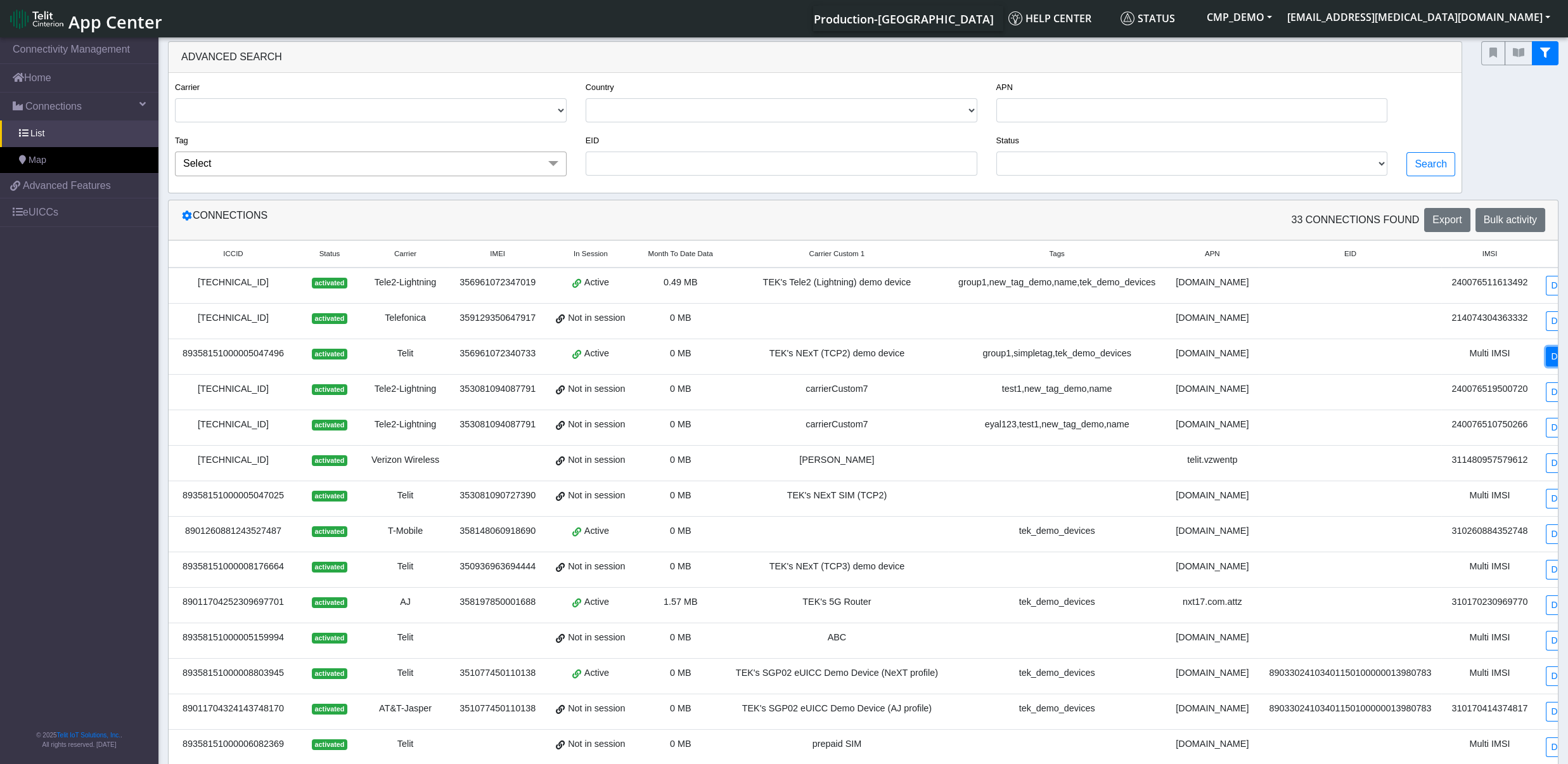
click at [1546, 360] on link "Detail" at bounding box center [1562, 357] width 34 height 19
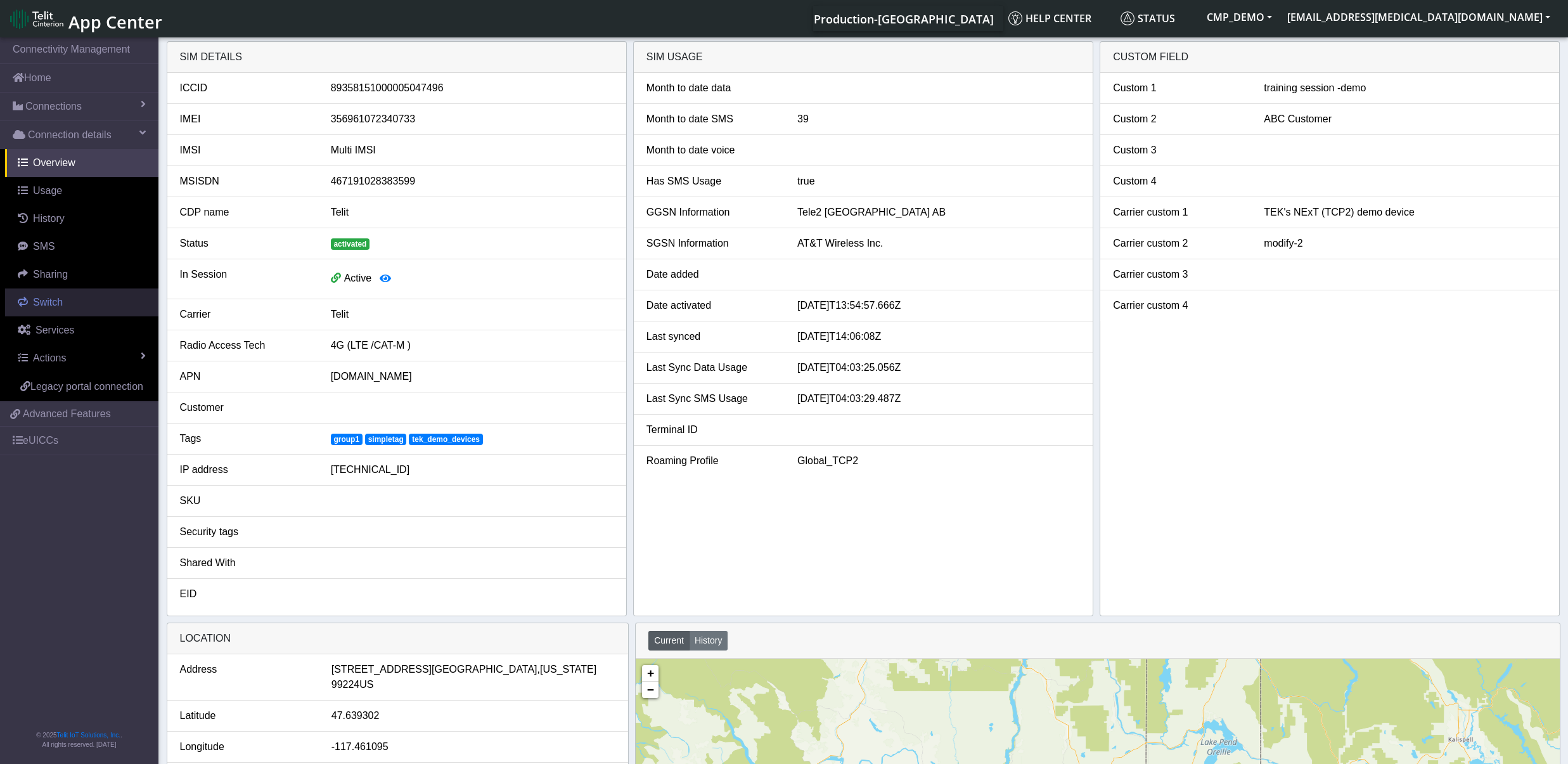
click at [39, 302] on span "Switch" at bounding box center [47, 302] width 30 height 10
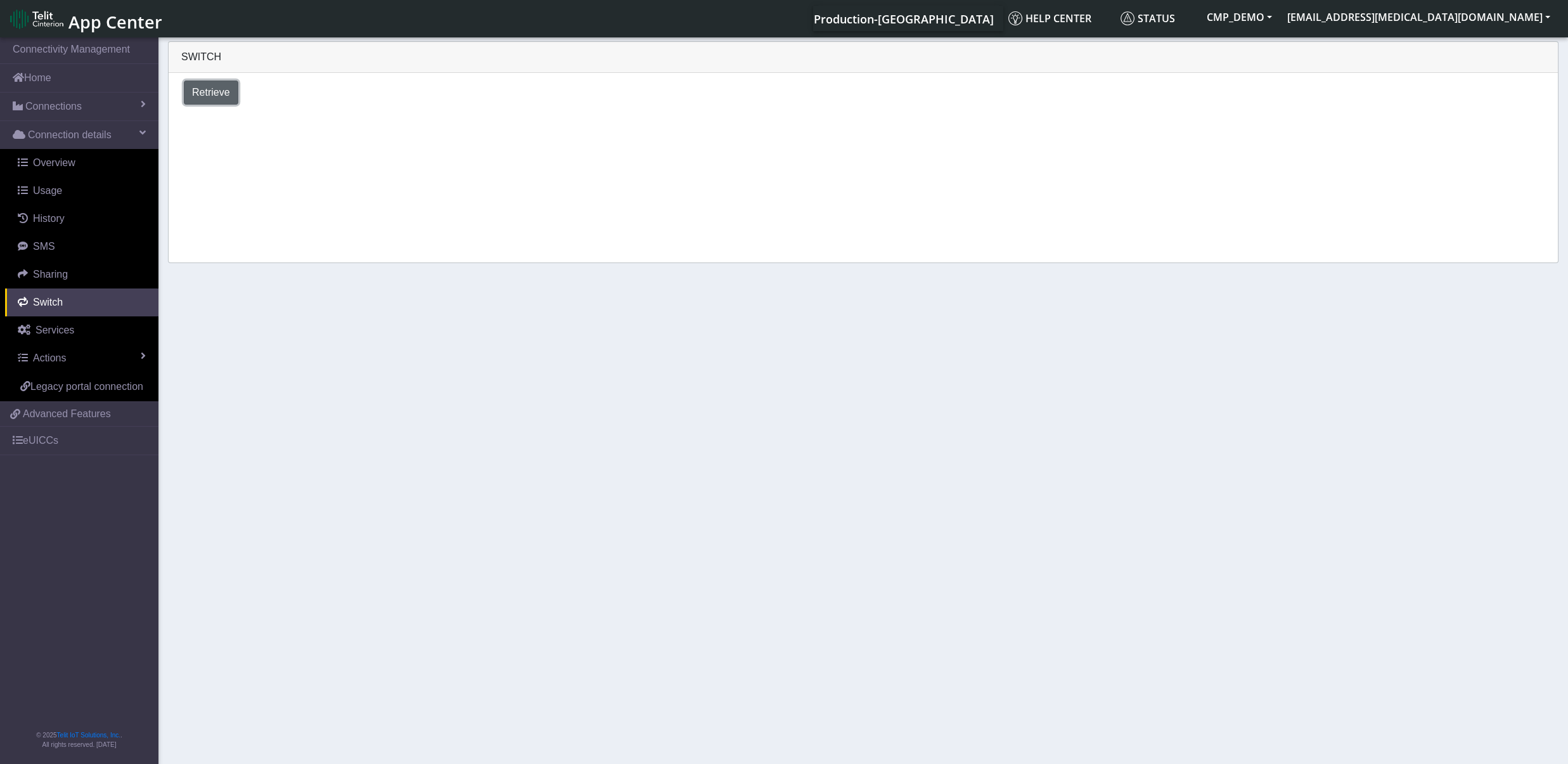
click at [227, 97] on span "Retrieve" at bounding box center [211, 92] width 38 height 10
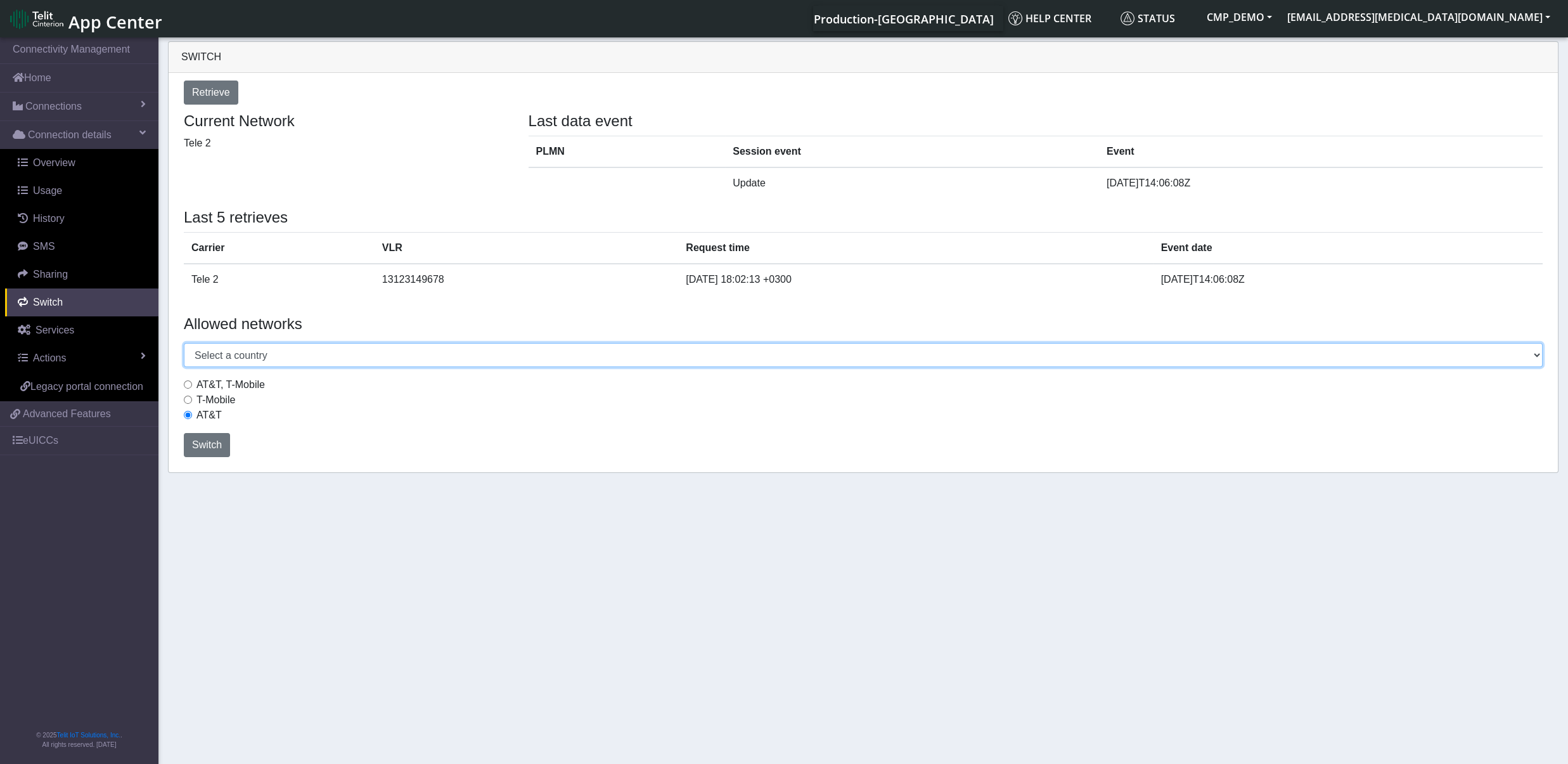
click at [184, 343] on select "Select a country [GEOGRAPHIC_DATA] [GEOGRAPHIC_DATA] [GEOGRAPHIC_DATA] [GEOGRAP…" at bounding box center [863, 355] width 1359 height 24
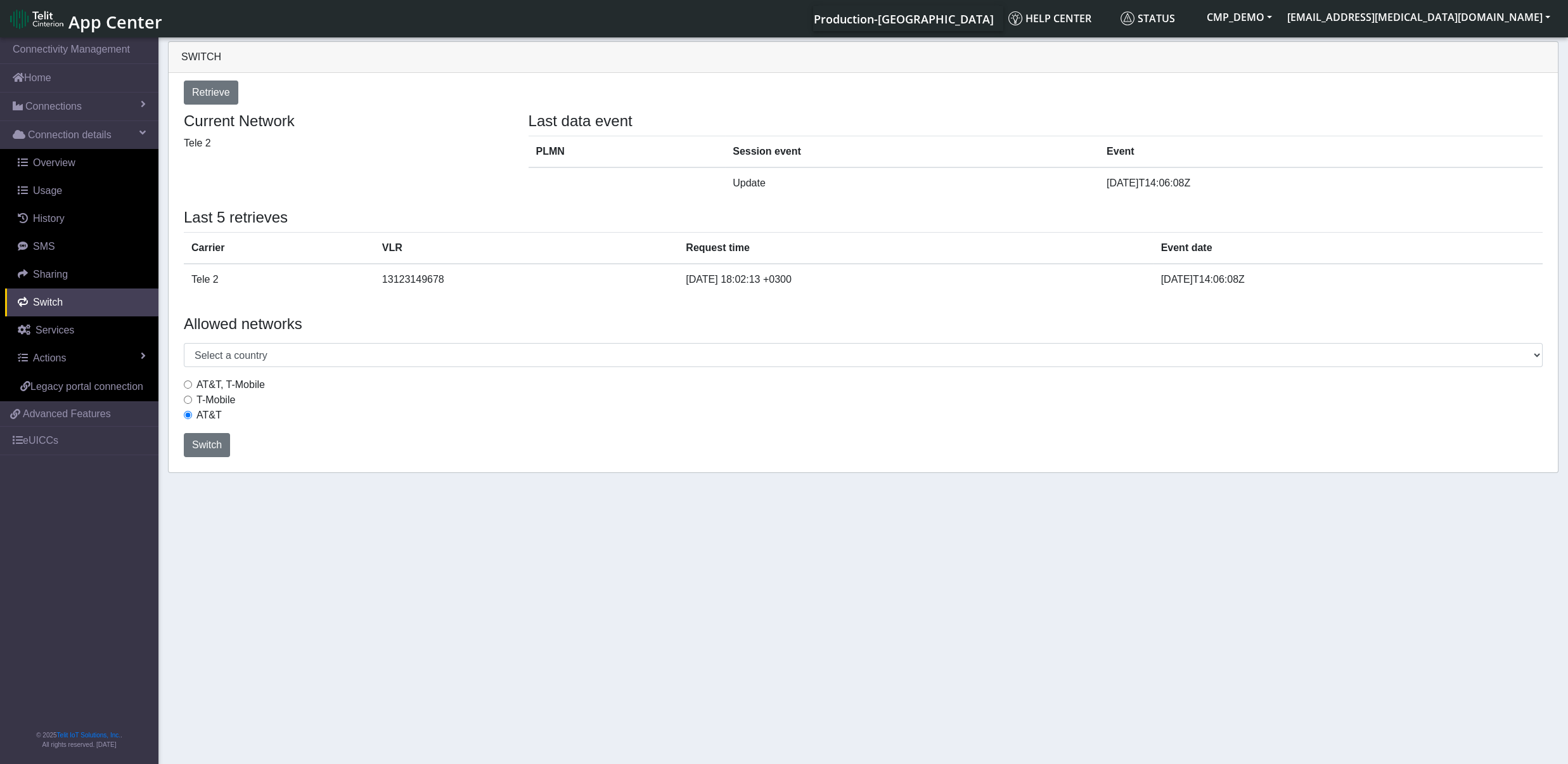
click at [305, 288] on td "Tele 2" at bounding box center [279, 279] width 191 height 31
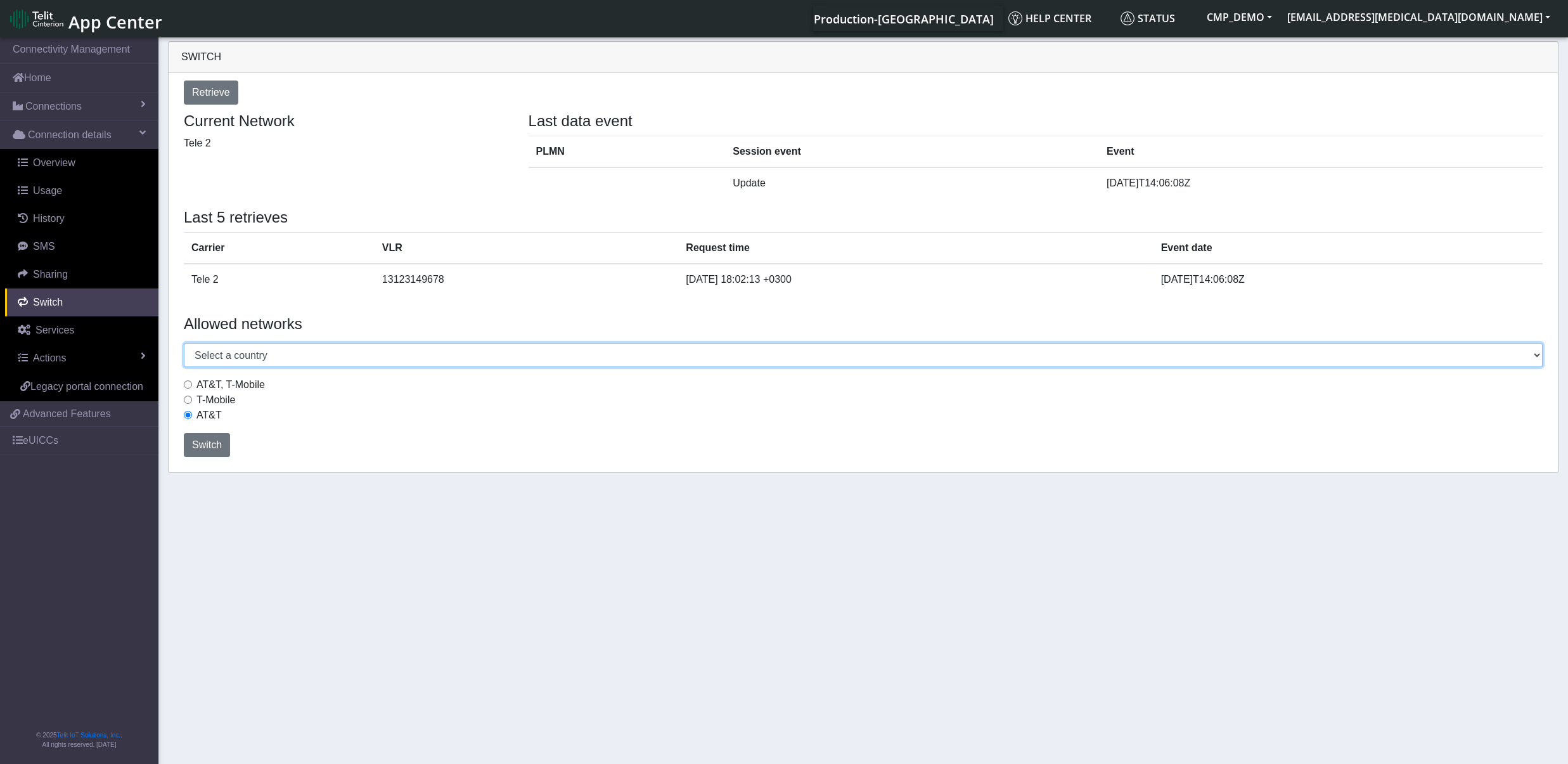
click at [184, 343] on select "Select a country [GEOGRAPHIC_DATA] [GEOGRAPHIC_DATA] [GEOGRAPHIC_DATA] [GEOGRAP…" at bounding box center [863, 355] width 1359 height 24
select select "[GEOGRAPHIC_DATA]"
click option "[GEOGRAPHIC_DATA]" at bounding box center [0, 0] width 0 height 0
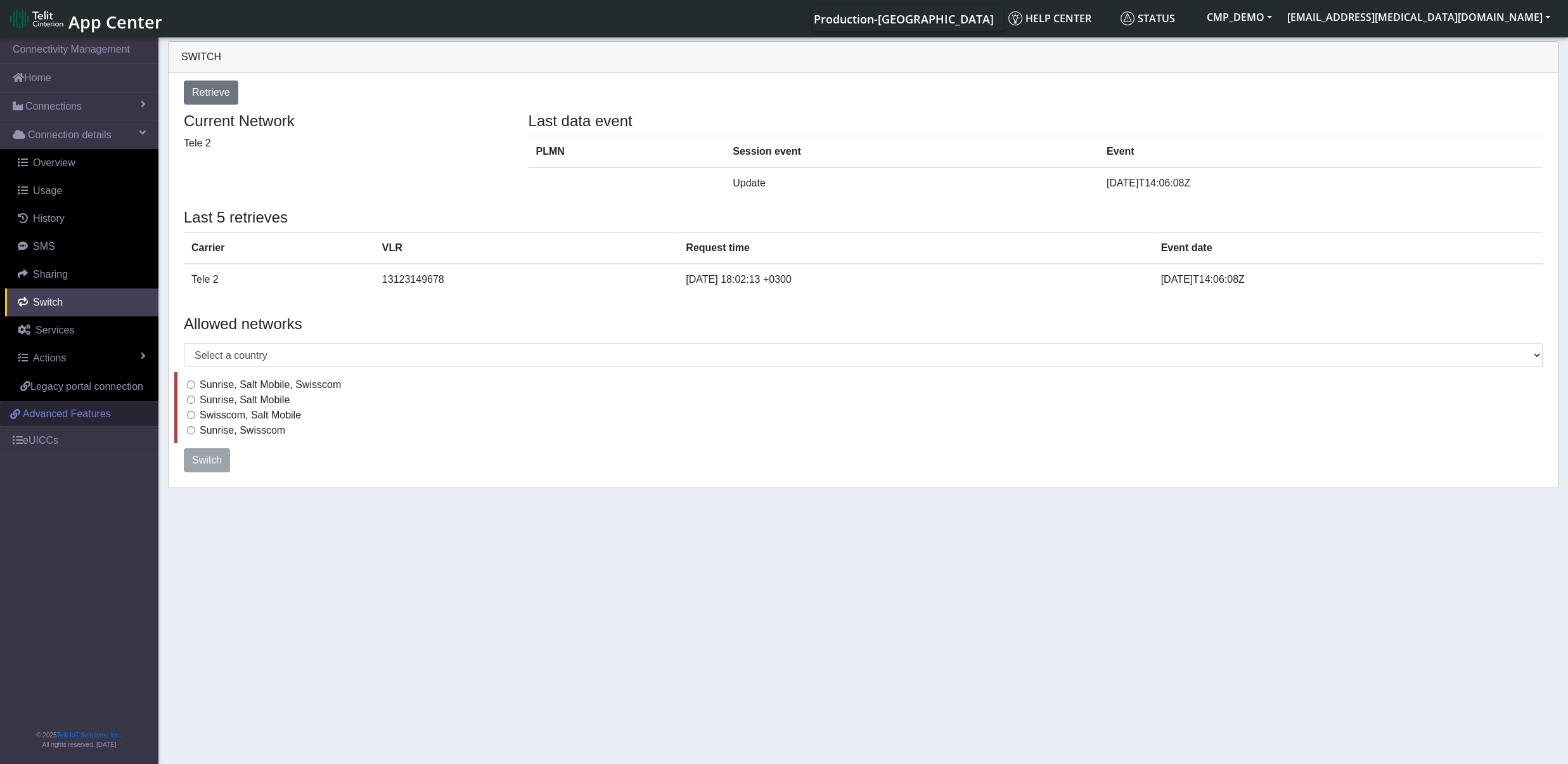
click at [69, 425] on link "Advanced Features" at bounding box center [79, 414] width 159 height 24
click at [47, 441] on link "eUICCs" at bounding box center [79, 441] width 159 height 28
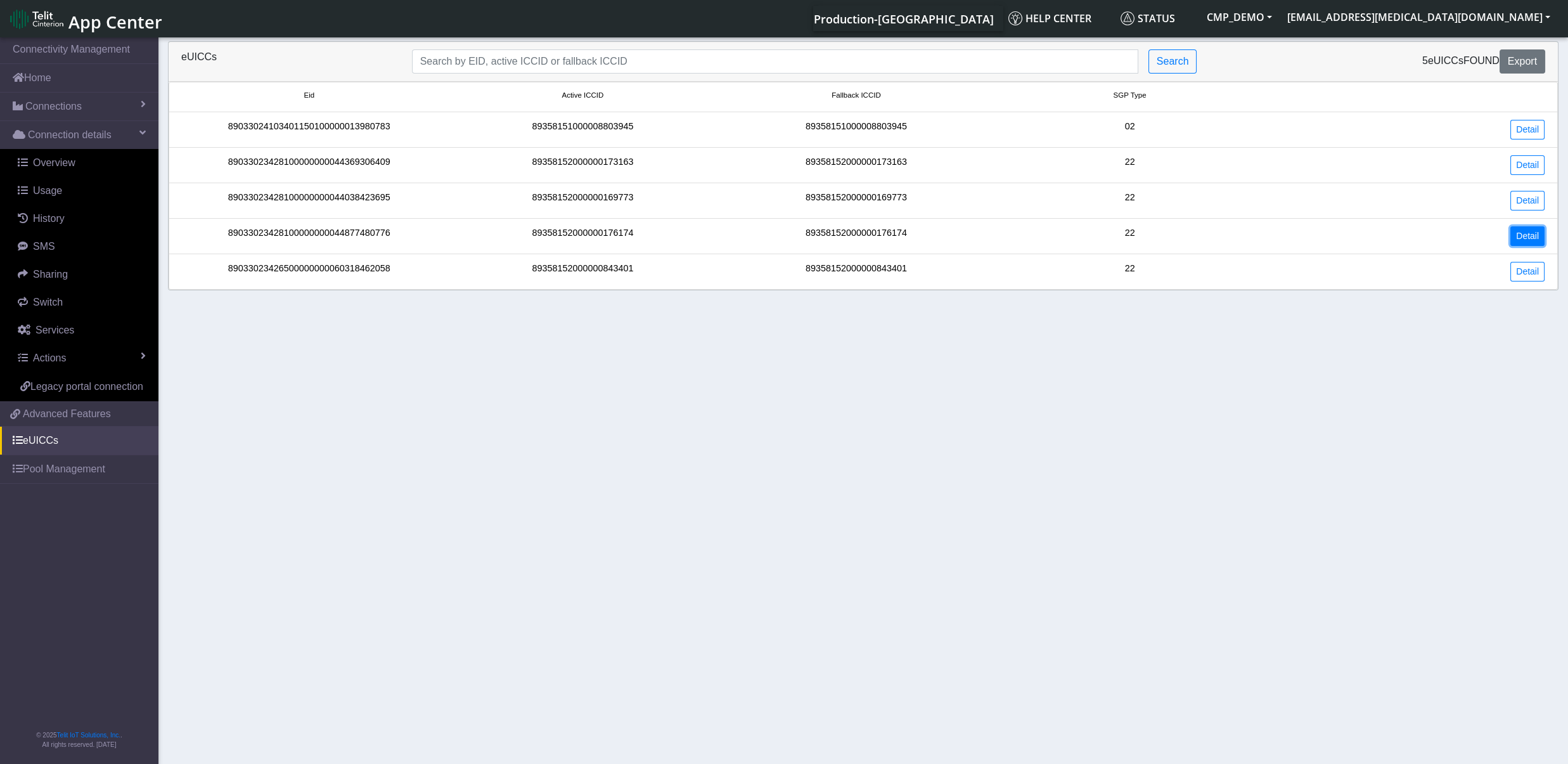
click at [1533, 237] on link "Detail" at bounding box center [1527, 236] width 34 height 19
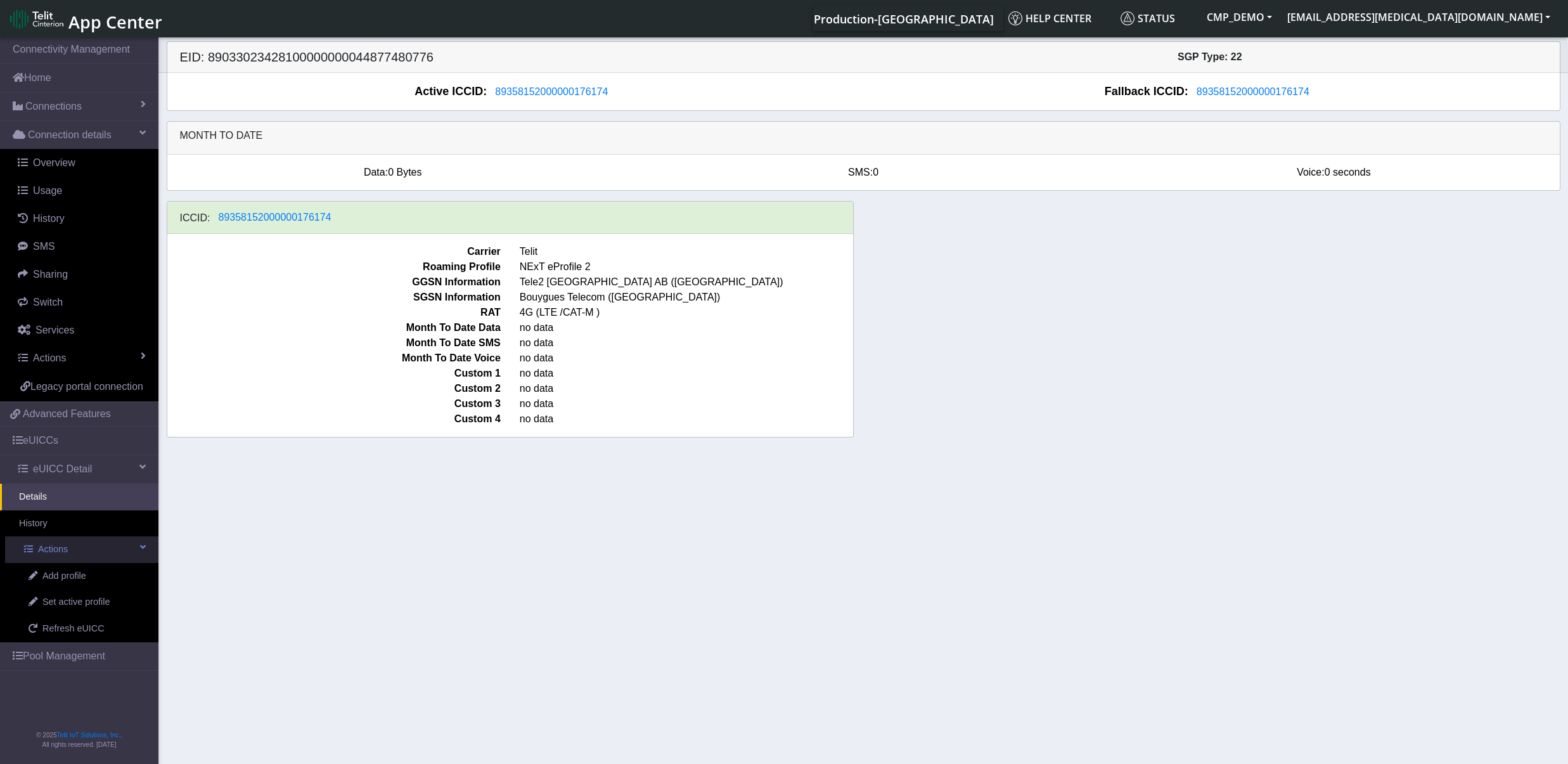
click at [70, 548] on link "Actions" at bounding box center [81, 549] width 154 height 26
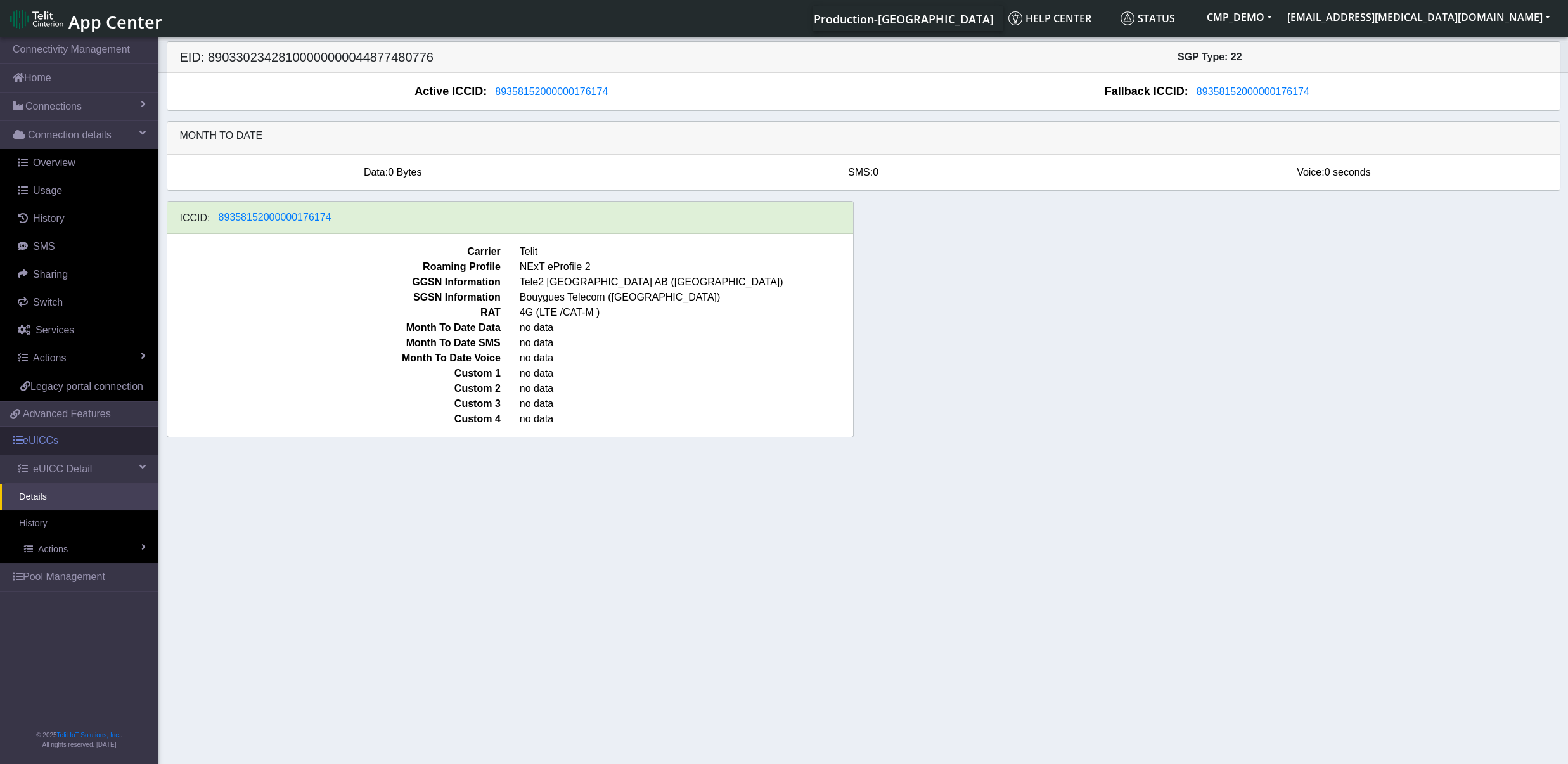
click at [63, 450] on link "eUICCs" at bounding box center [79, 441] width 159 height 28
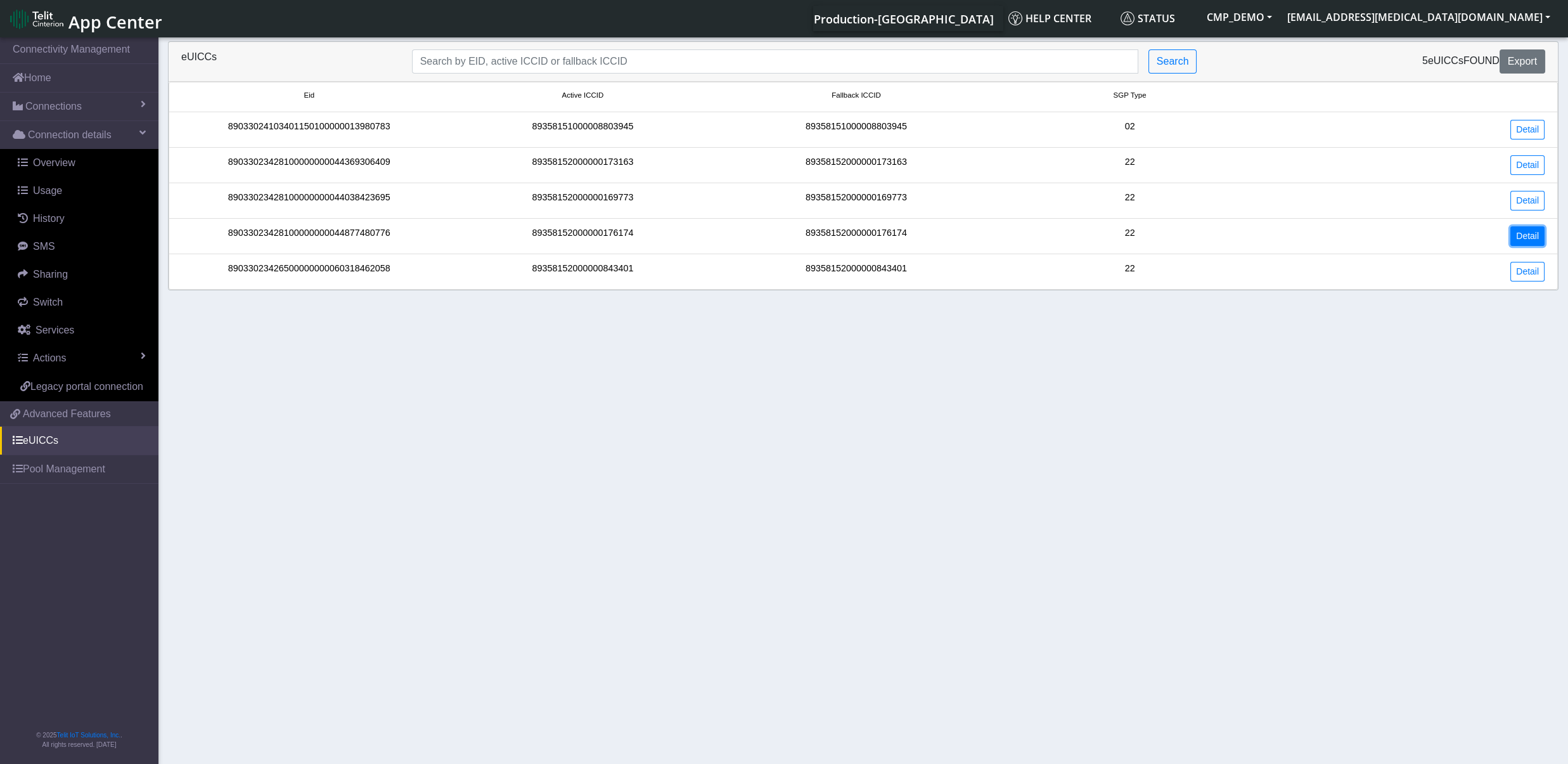
click at [1530, 234] on link "Detail" at bounding box center [1527, 236] width 34 height 19
